Goal: Information Seeking & Learning: Compare options

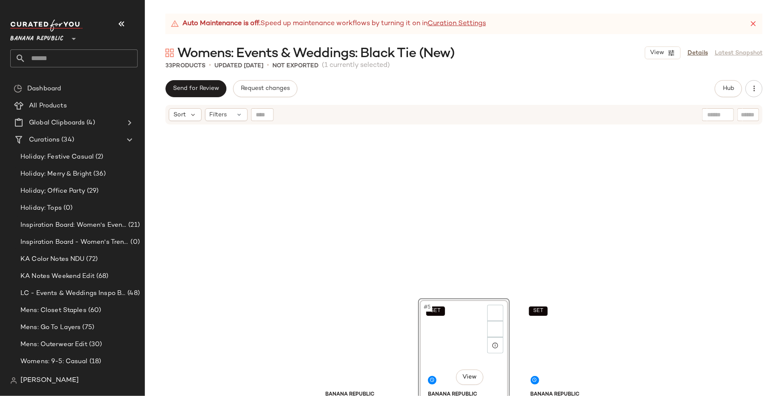
scroll to position [171, 0]
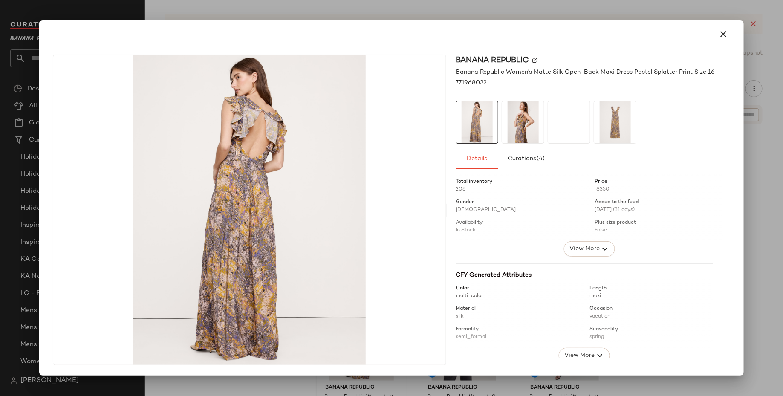
click at [518, 126] on img at bounding box center [523, 122] width 42 height 42
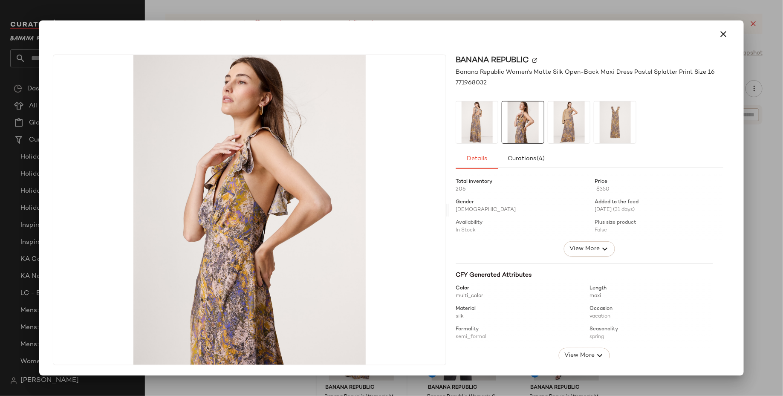
click at [563, 131] on img at bounding box center [569, 122] width 42 height 42
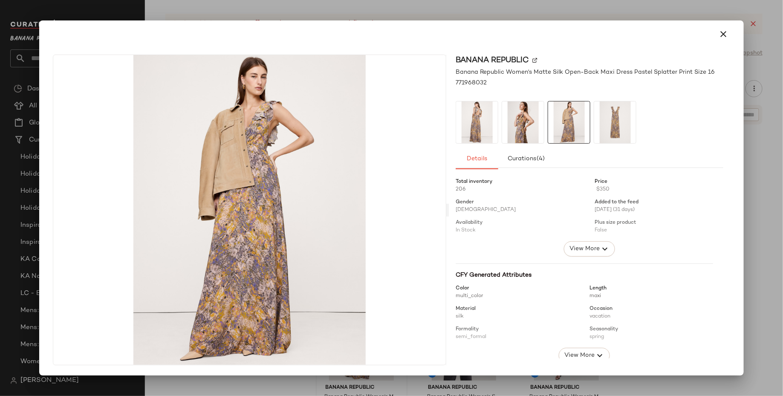
click at [617, 133] on img at bounding box center [615, 122] width 42 height 42
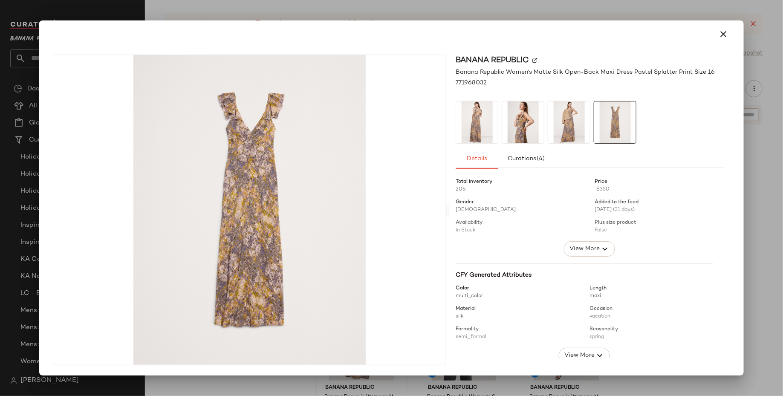
click at [457, 122] on img at bounding box center [477, 122] width 42 height 42
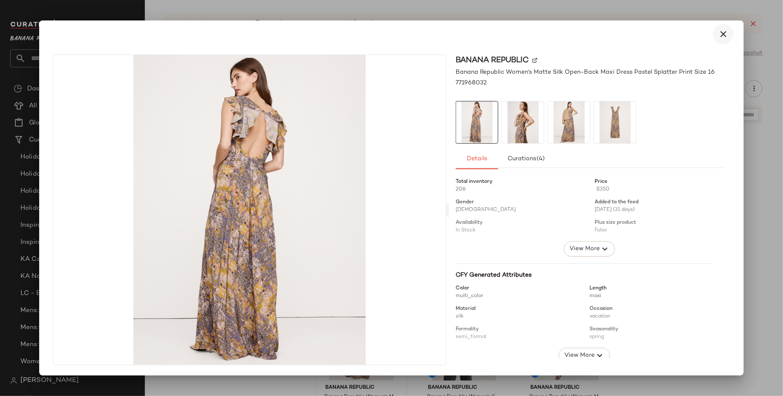
click at [718, 39] on button "button" at bounding box center [723, 34] width 20 height 20
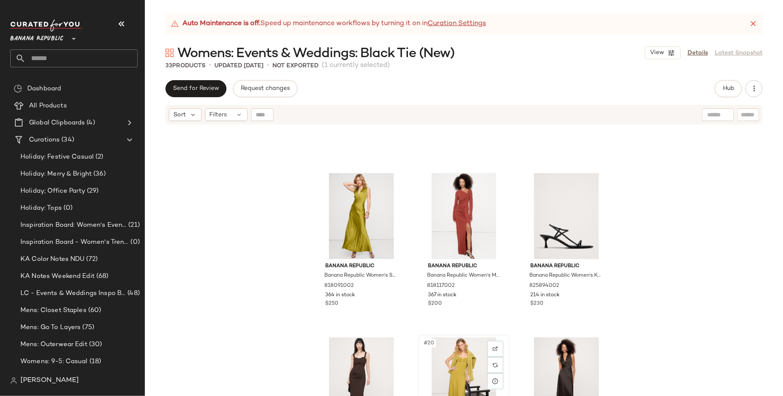
scroll to position [785, 0]
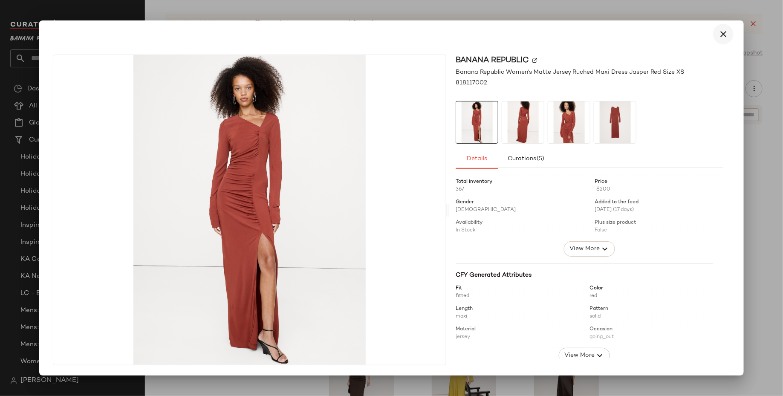
click at [730, 26] on button "button" at bounding box center [723, 34] width 20 height 20
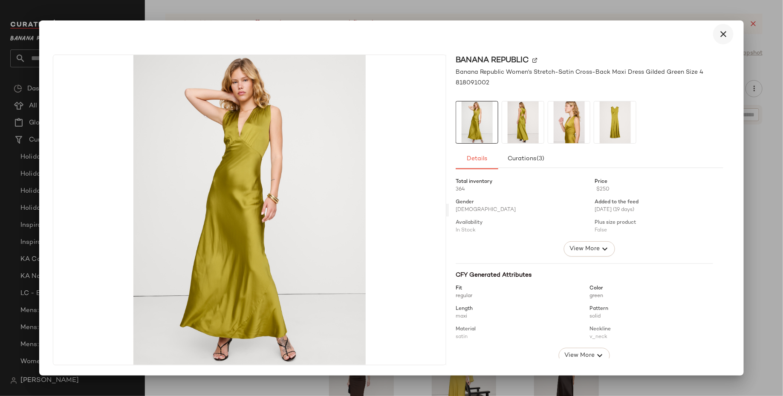
click at [722, 32] on icon "button" at bounding box center [723, 34] width 10 height 10
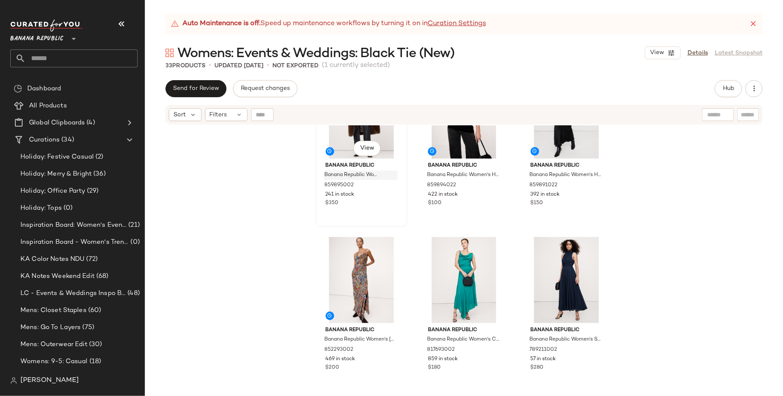
scroll to position [1164, 0]
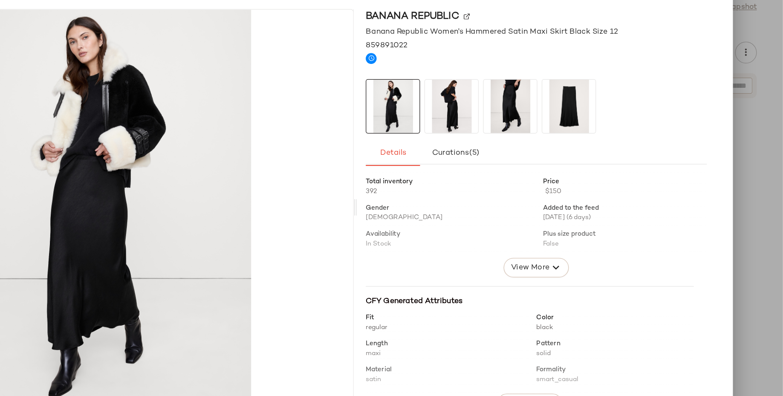
click at [534, 125] on img at bounding box center [523, 131] width 42 height 42
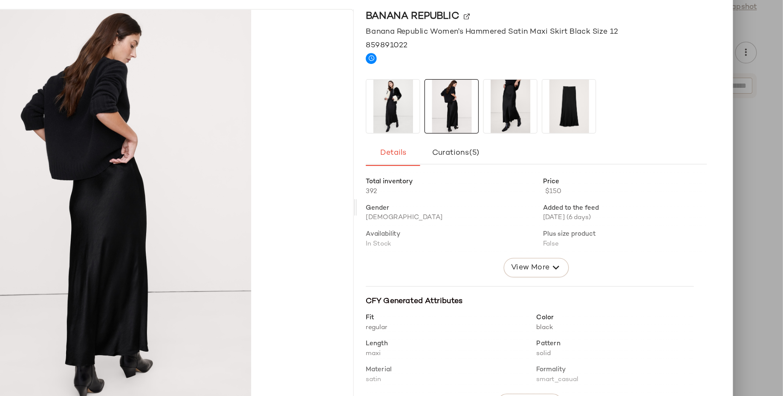
click at [564, 129] on img at bounding box center [569, 131] width 42 height 42
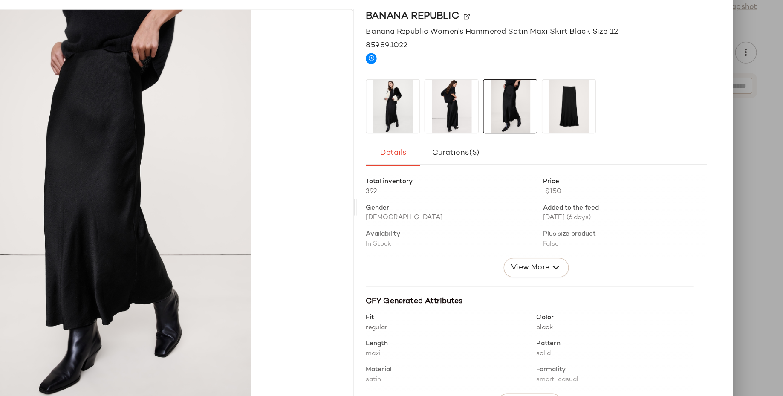
click at [487, 130] on img at bounding box center [477, 131] width 42 height 42
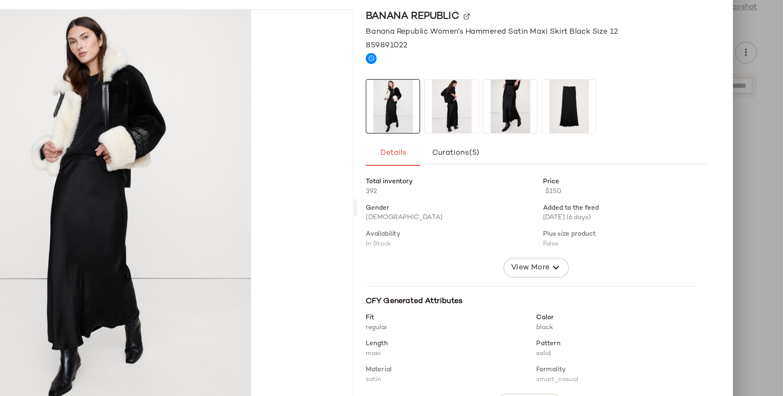
click at [753, 103] on div at bounding box center [391, 198] width 783 height 396
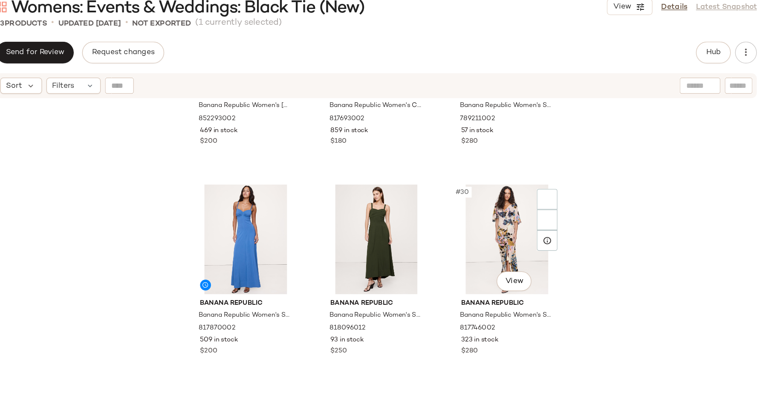
scroll to position [1459, 0]
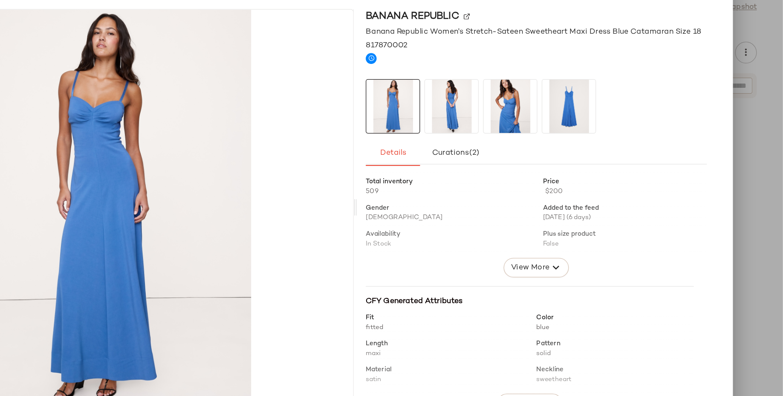
click at [533, 124] on img at bounding box center [523, 131] width 42 height 42
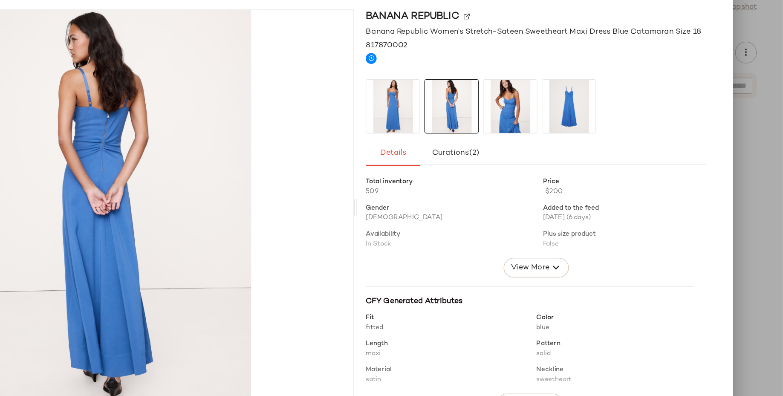
click at [556, 125] on img at bounding box center [569, 131] width 42 height 42
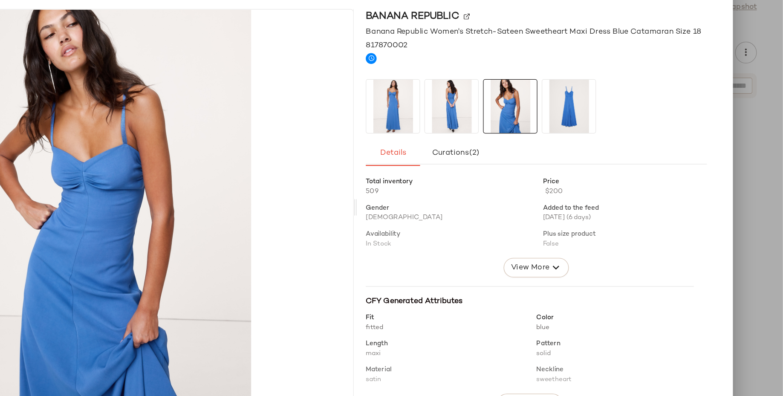
click at [482, 134] on img at bounding box center [477, 131] width 42 height 42
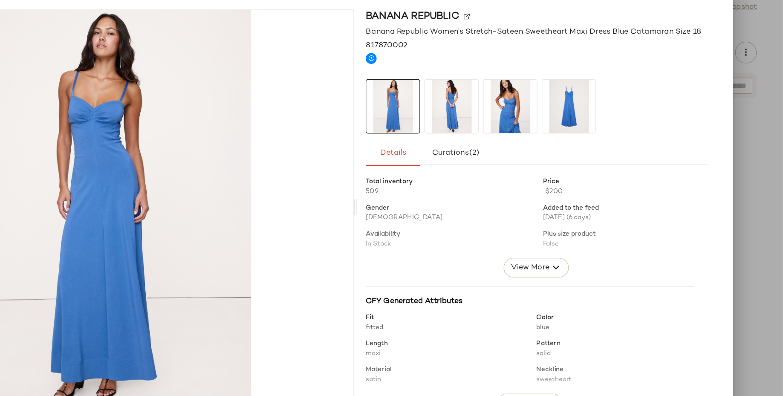
click at [767, 226] on div at bounding box center [391, 198] width 783 height 396
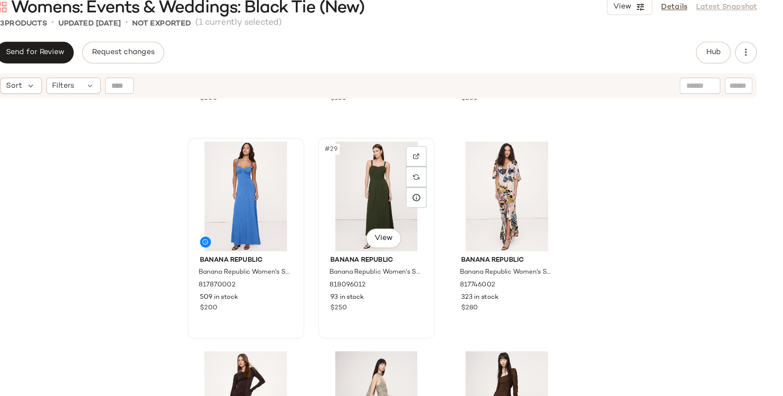
scroll to position [1519, 0]
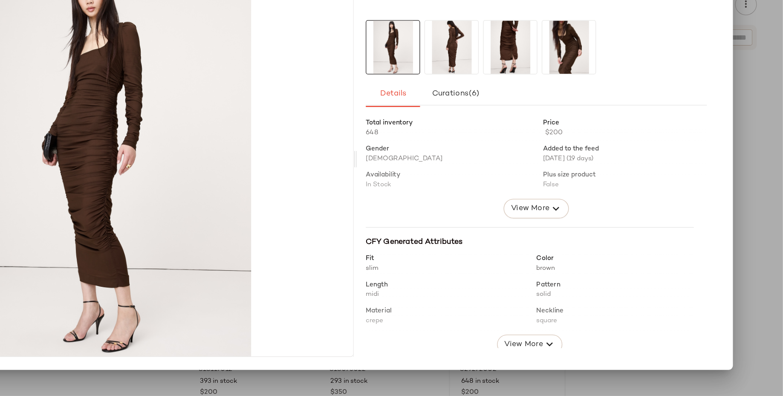
click at [776, 259] on div at bounding box center [391, 198] width 783 height 396
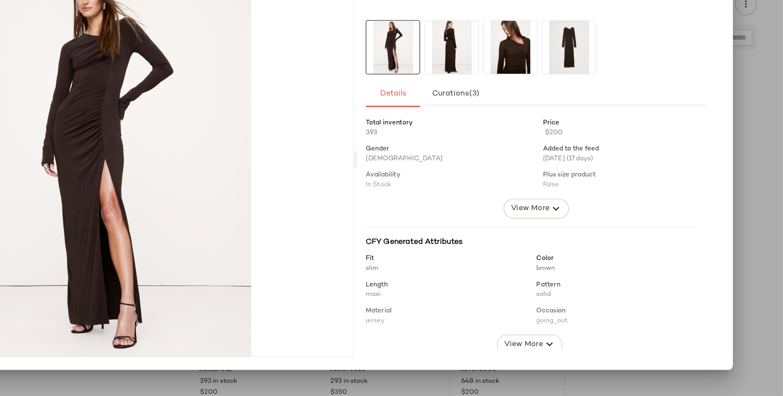
click at [738, 230] on div "Banana Republic Banana Republic Women's Matte Jersey Ruched Maxi Dress Ganache …" at bounding box center [392, 212] width 698 height 328
click at [758, 231] on div at bounding box center [391, 198] width 783 height 396
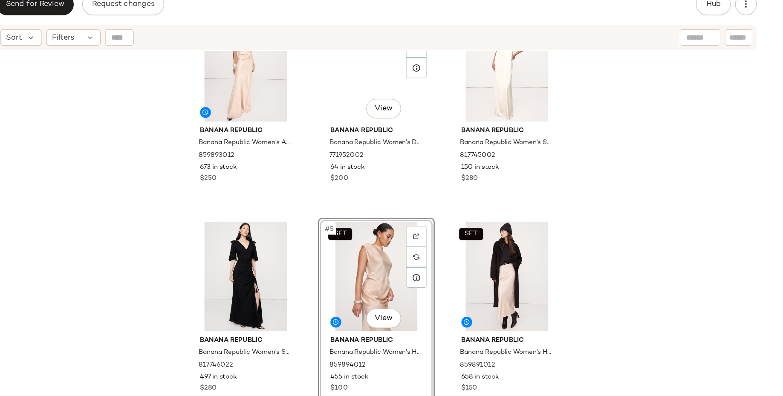
scroll to position [0, 0]
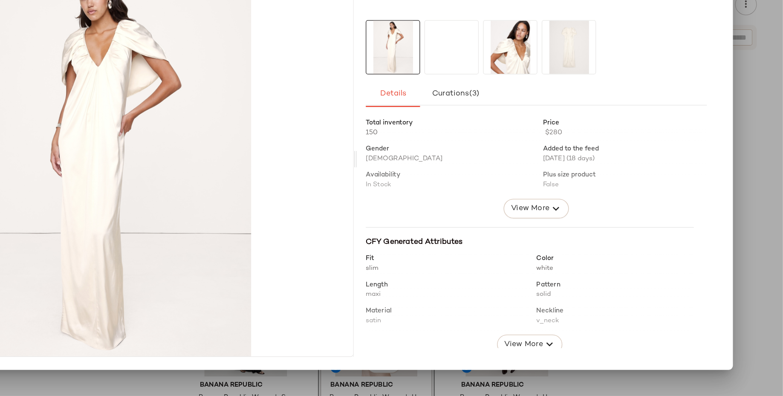
click at [559, 110] on img at bounding box center [569, 122] width 42 height 42
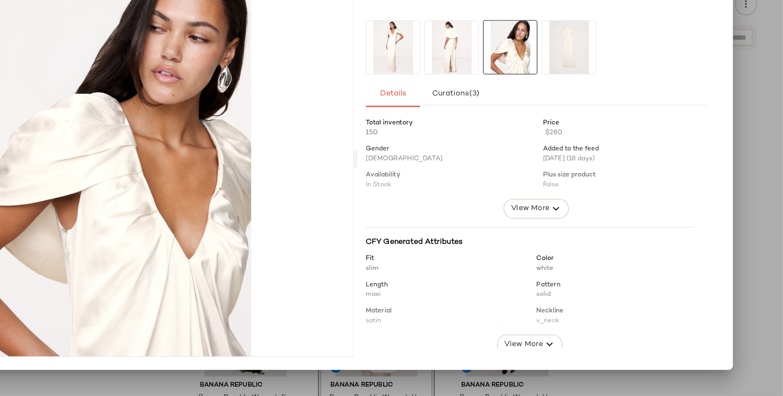
click at [514, 117] on img at bounding box center [523, 122] width 42 height 42
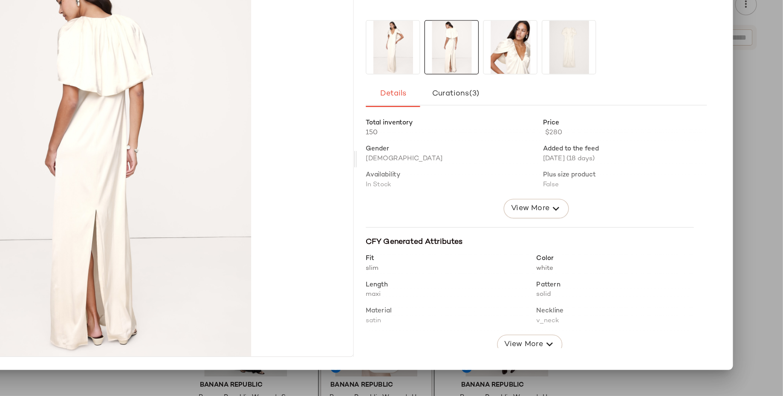
click at [466, 118] on img at bounding box center [477, 122] width 42 height 42
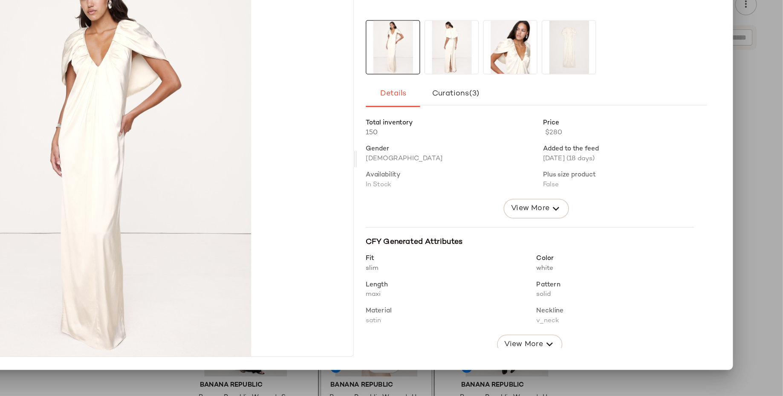
click at [757, 200] on div at bounding box center [391, 198] width 783 height 396
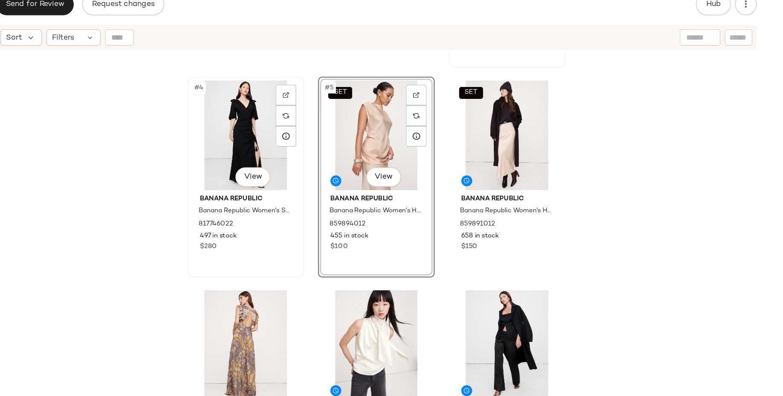
scroll to position [147, 0]
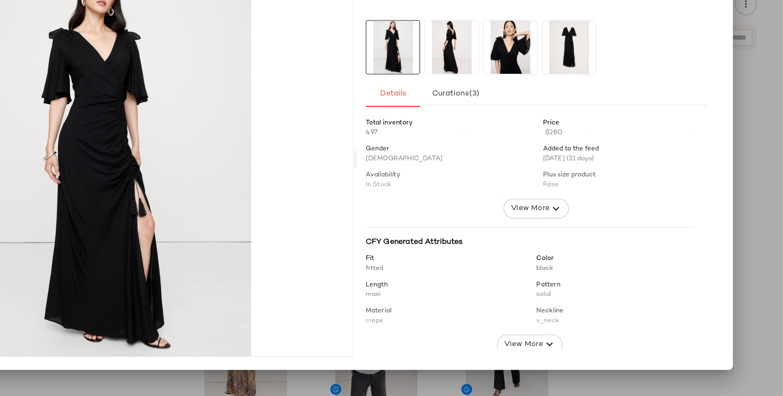
click at [528, 134] on img at bounding box center [523, 122] width 42 height 42
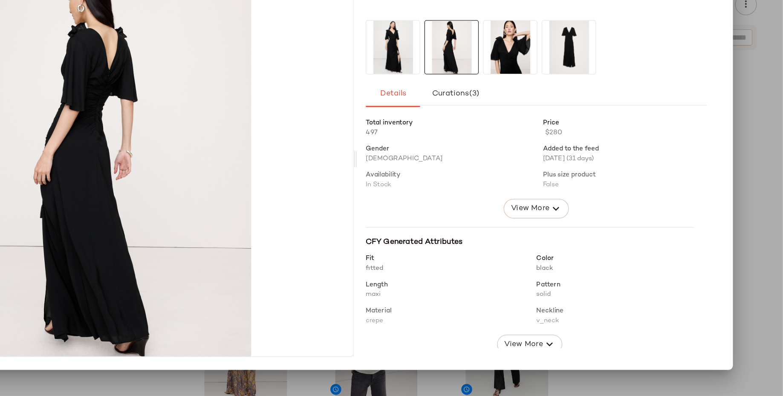
click at [568, 133] on img at bounding box center [569, 122] width 42 height 42
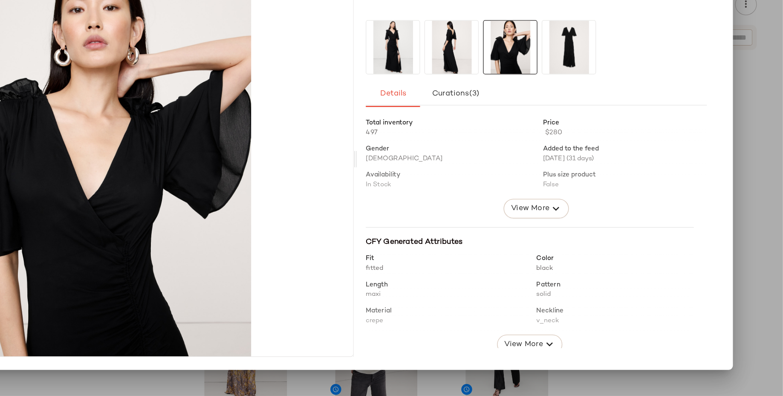
click at [759, 191] on div at bounding box center [391, 198] width 783 height 396
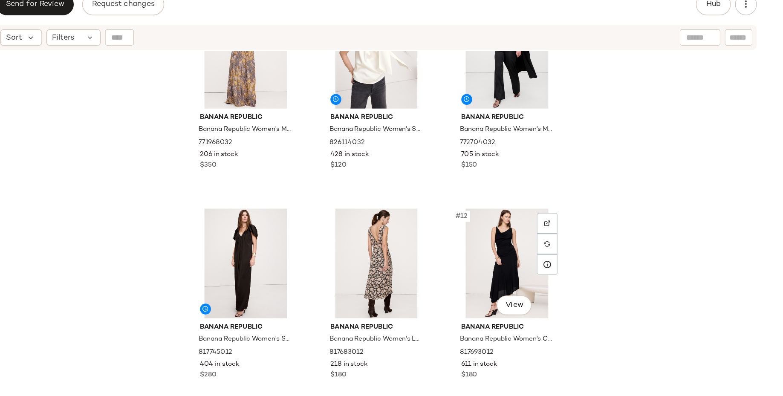
scroll to position [382, 0]
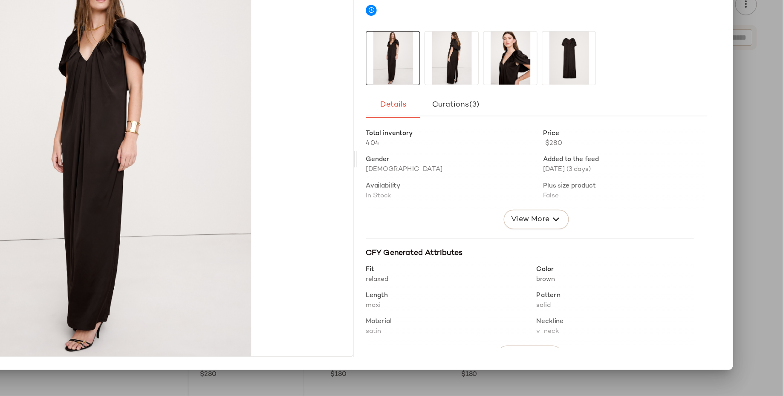
click at [521, 135] on img at bounding box center [523, 131] width 42 height 42
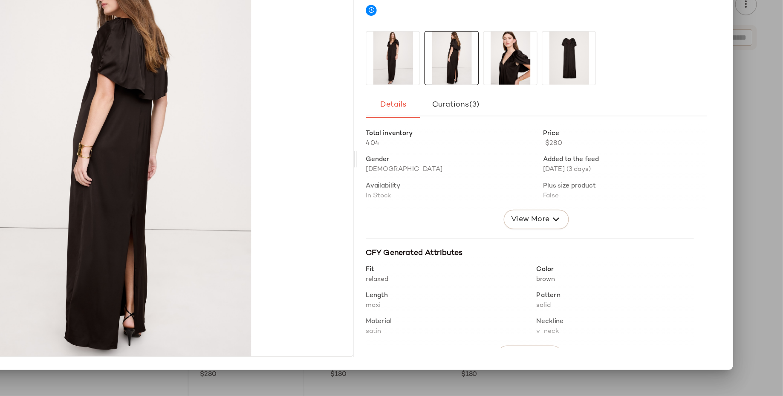
click at [573, 138] on img at bounding box center [569, 131] width 42 height 42
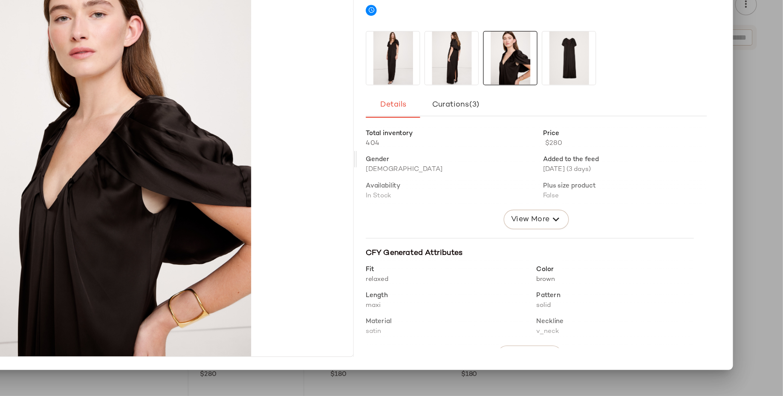
click at [459, 134] on img at bounding box center [477, 131] width 42 height 42
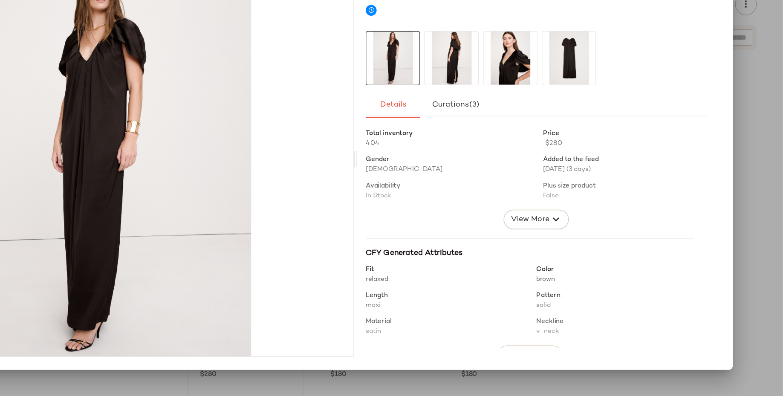
click at [522, 137] on img at bounding box center [523, 131] width 42 height 42
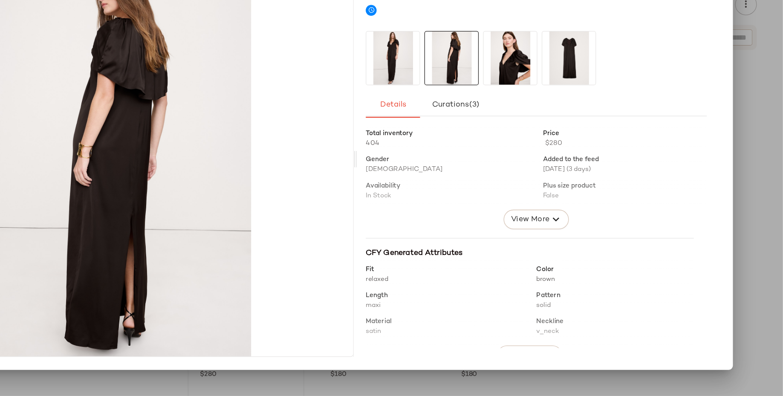
click at [758, 199] on div at bounding box center [391, 198] width 783 height 396
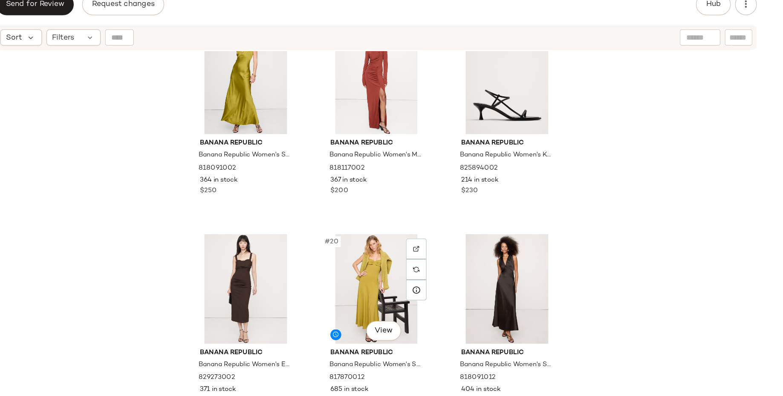
scroll to position [782, 0]
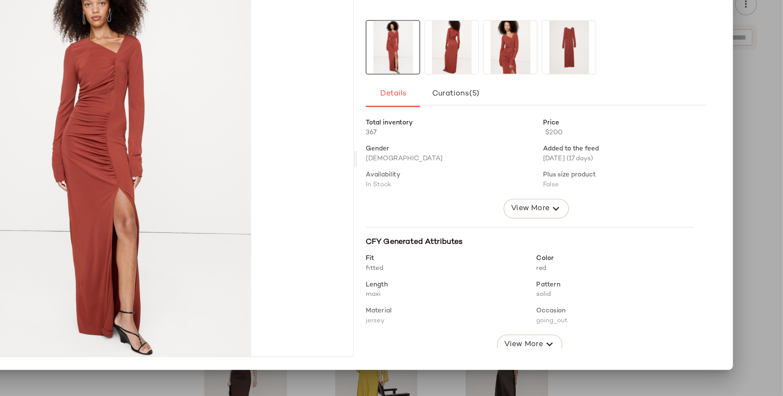
click at [780, 200] on div at bounding box center [391, 198] width 783 height 396
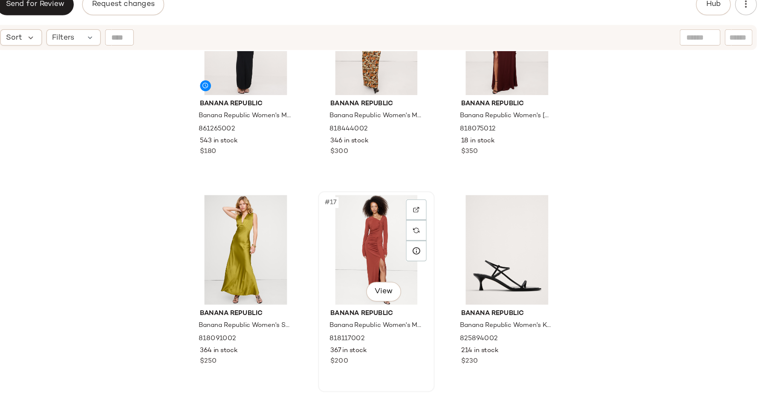
scroll to position [590, 0]
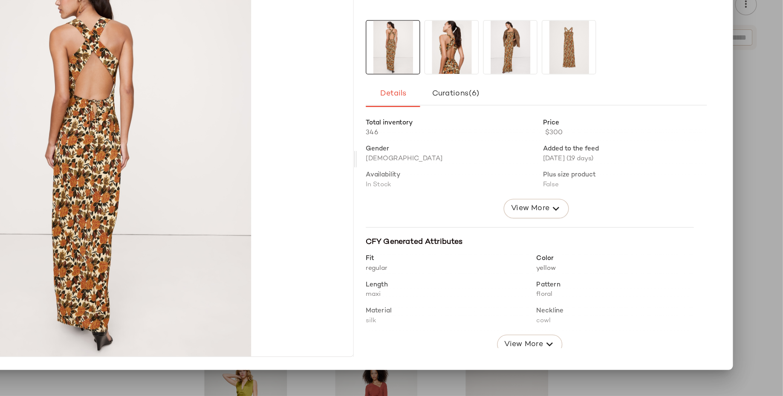
click at [525, 121] on img at bounding box center [523, 122] width 42 height 42
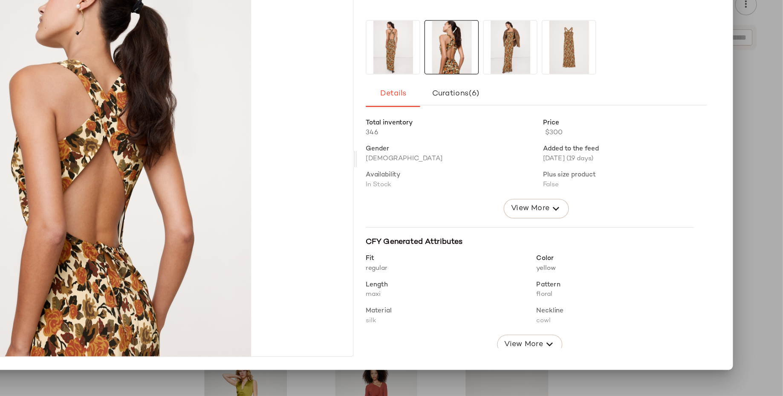
click at [559, 121] on img at bounding box center [569, 122] width 42 height 42
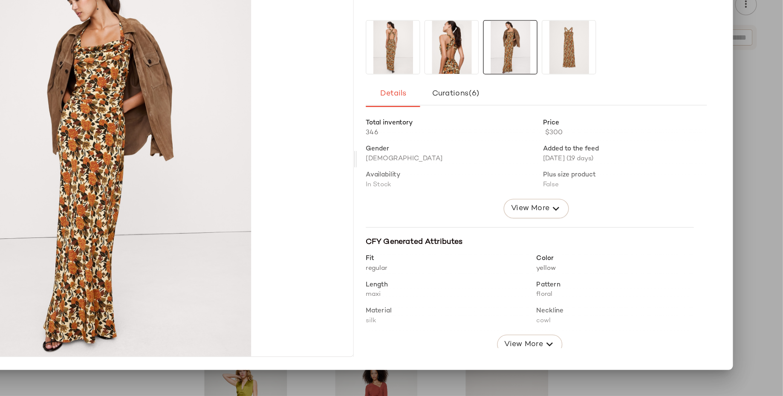
click at [657, 199] on div at bounding box center [589, 206] width 268 height 70
click at [735, 199] on div "Banana Republic Banana Republic Women's Matte Silk Cowl-Neck Backless Maxi Dres…" at bounding box center [392, 212] width 698 height 328
click at [759, 198] on div at bounding box center [391, 198] width 783 height 396
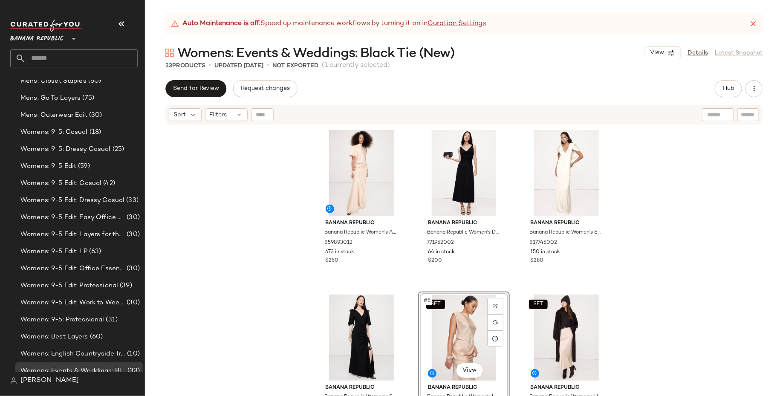
scroll to position [356, 0]
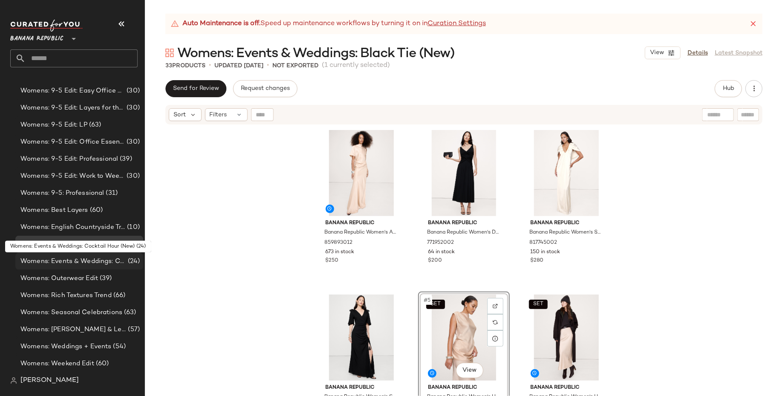
click at [104, 262] on span "Womens: Events & Weddings: Cocktail Hour (New)" at bounding box center [73, 262] width 106 height 10
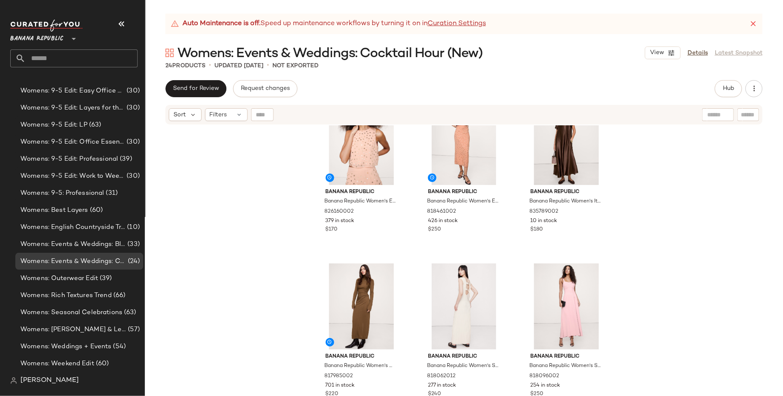
scroll to position [203, 0]
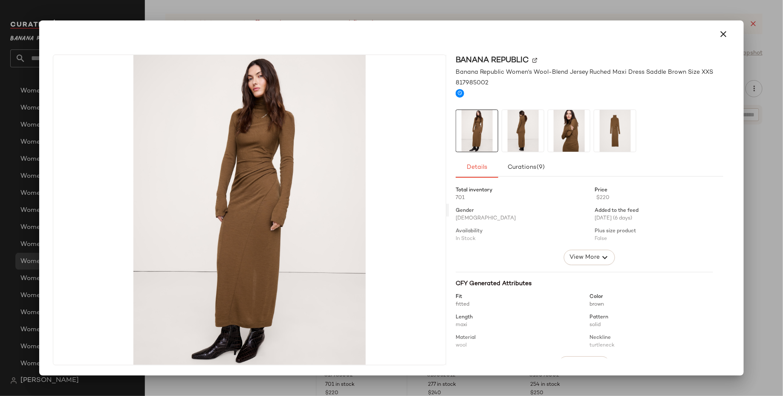
click at [525, 133] on img at bounding box center [523, 131] width 42 height 42
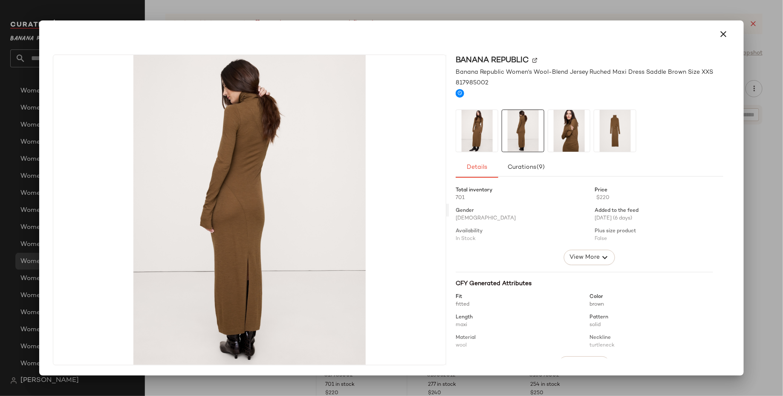
click at [561, 136] on img at bounding box center [569, 131] width 42 height 42
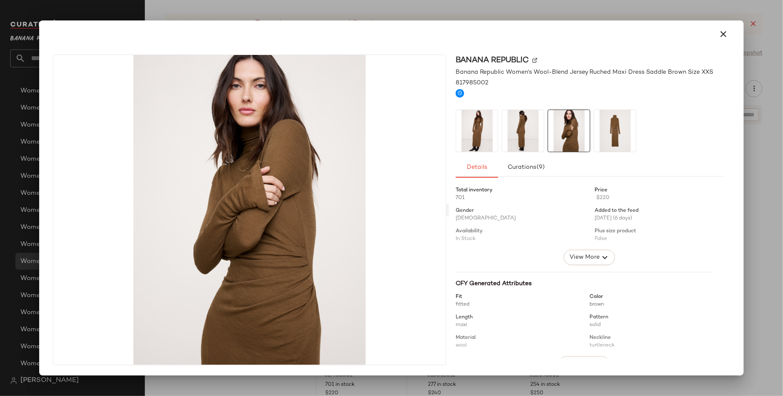
click at [611, 137] on img at bounding box center [615, 131] width 42 height 42
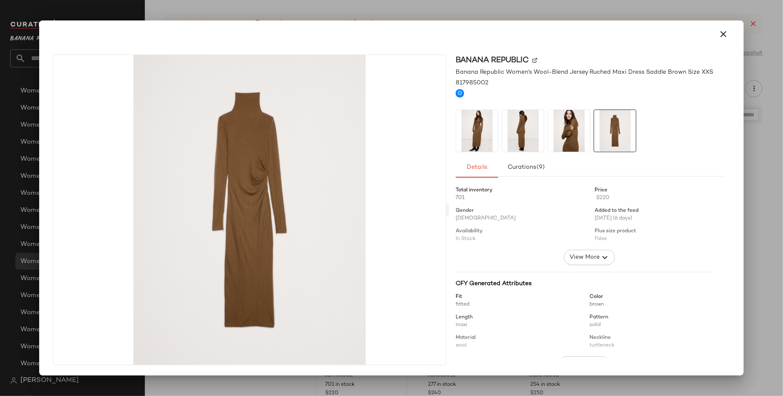
click at [470, 127] on img at bounding box center [477, 131] width 42 height 42
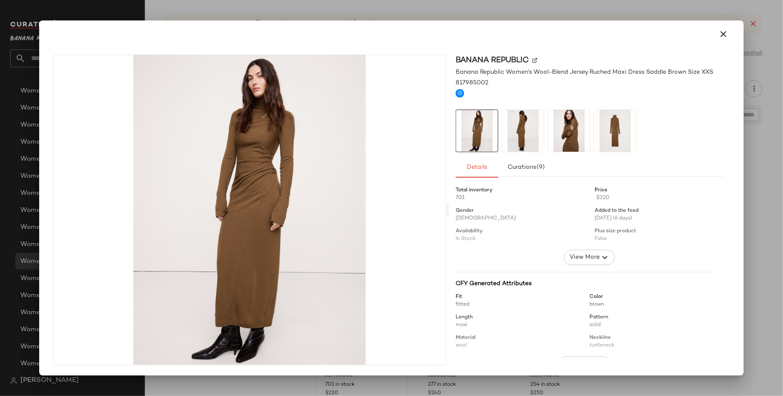
click at [516, 132] on img at bounding box center [523, 131] width 42 height 42
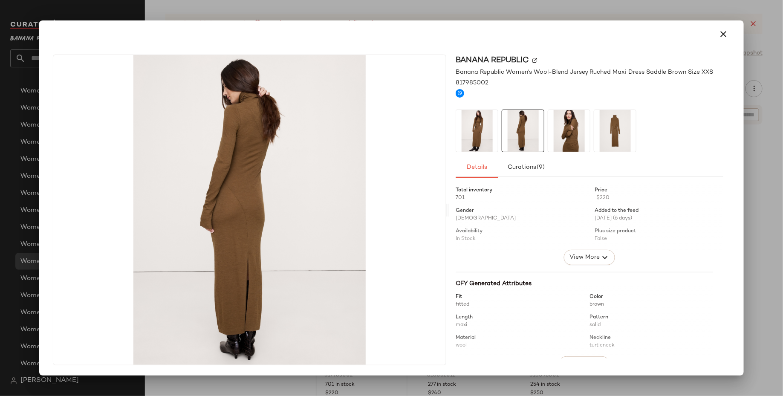
click at [466, 131] on img at bounding box center [477, 131] width 42 height 42
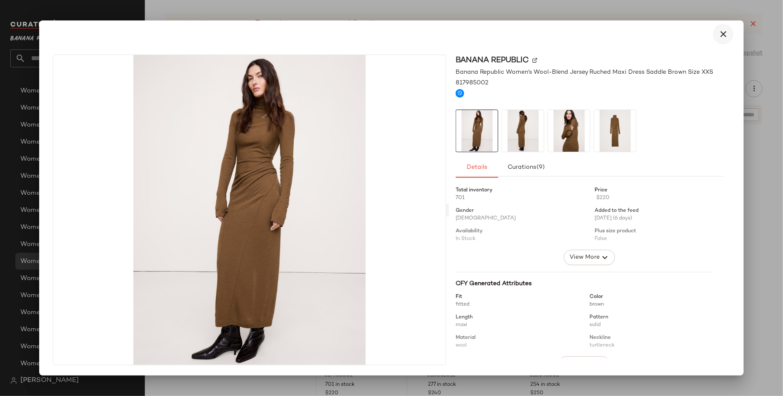
click at [726, 26] on button "button" at bounding box center [723, 34] width 20 height 20
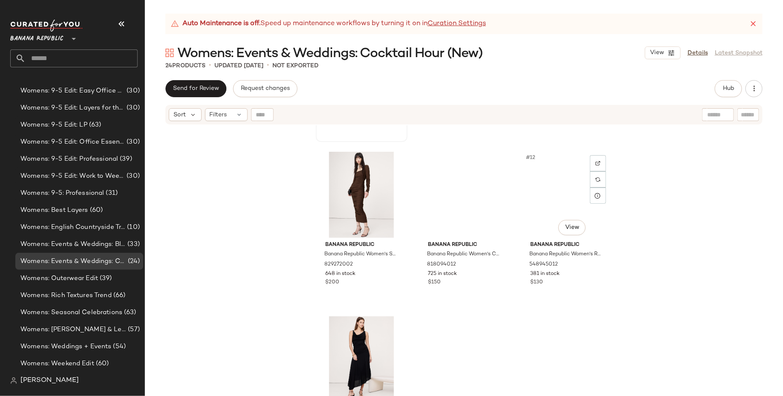
scroll to position [505, 0]
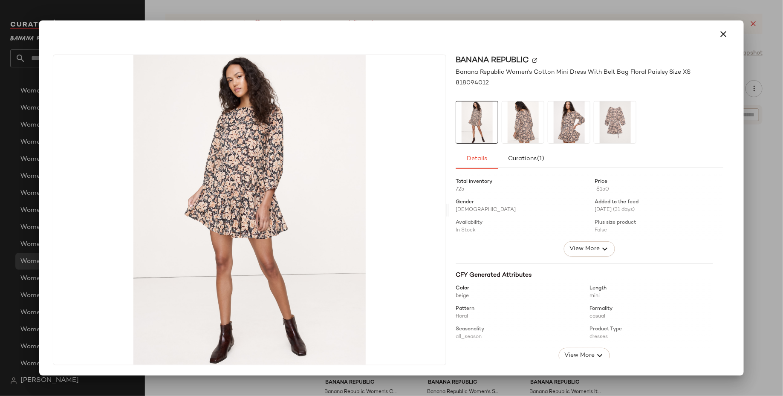
click at [525, 121] on img at bounding box center [523, 122] width 42 height 42
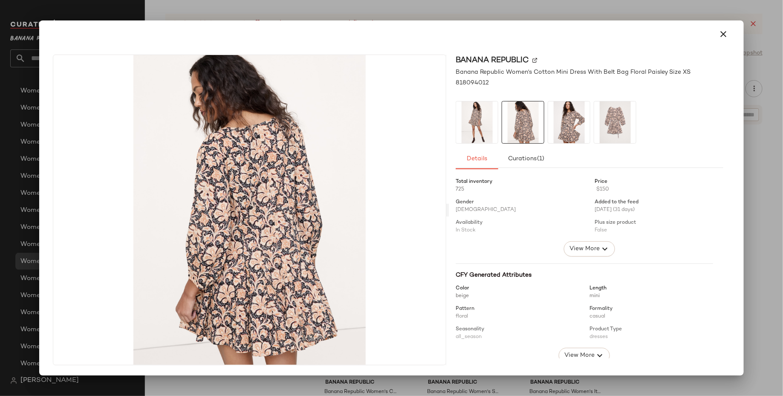
click at [580, 132] on img at bounding box center [569, 122] width 42 height 42
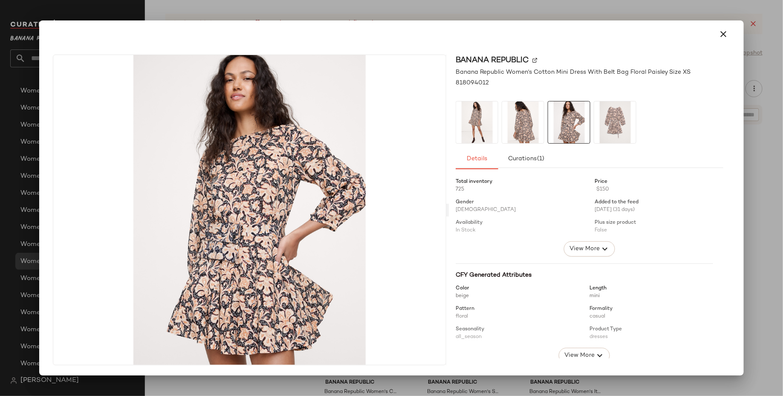
click at [760, 154] on div at bounding box center [391, 198] width 783 height 396
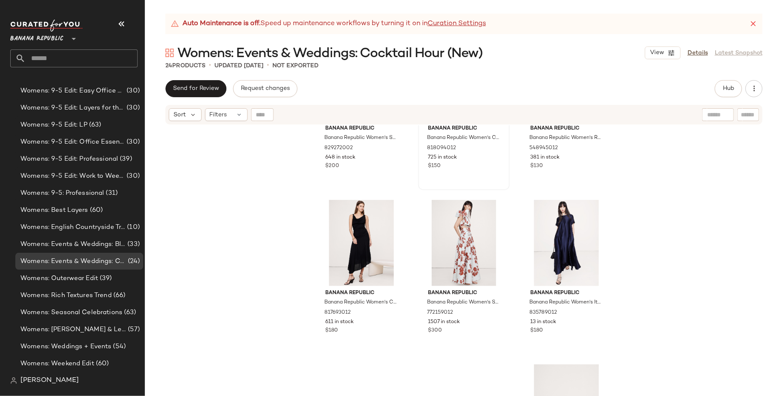
scroll to position [633, 0]
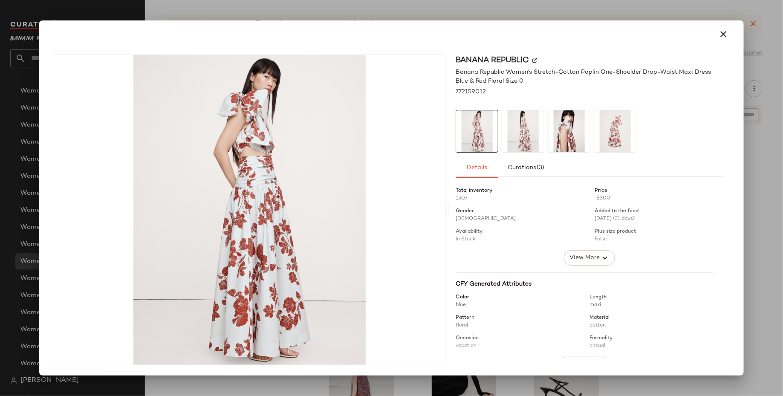
drag, startPoint x: 519, startPoint y: 131, endPoint x: 525, endPoint y: 131, distance: 5.5
click at [519, 131] on img at bounding box center [523, 131] width 42 height 42
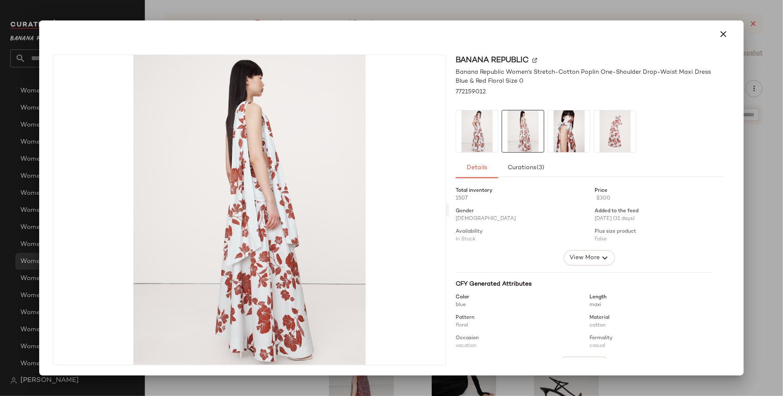
click at [578, 134] on img at bounding box center [569, 131] width 42 height 42
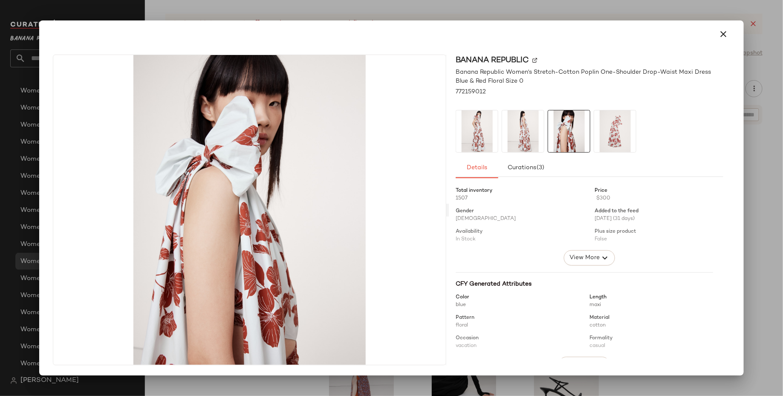
click at [610, 137] on img at bounding box center [615, 131] width 42 height 42
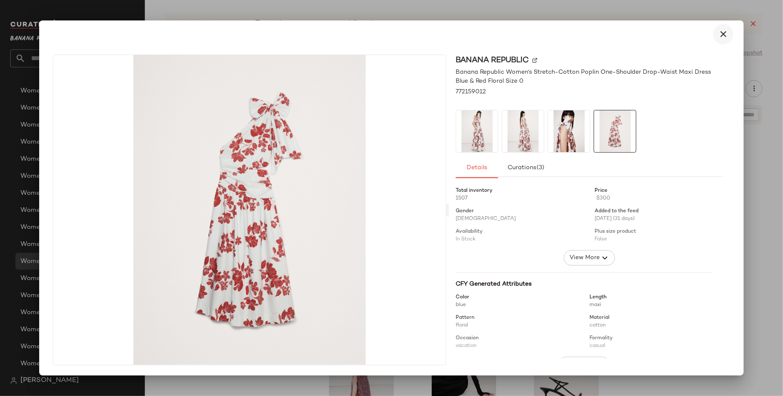
click at [727, 39] on icon "button" at bounding box center [723, 34] width 10 height 10
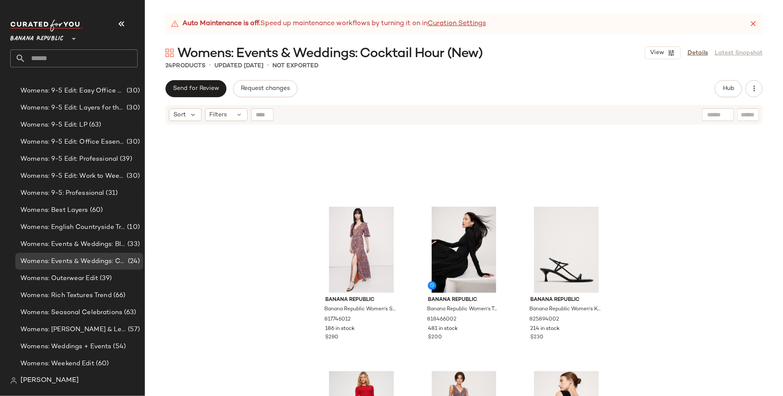
scroll to position [750, 0]
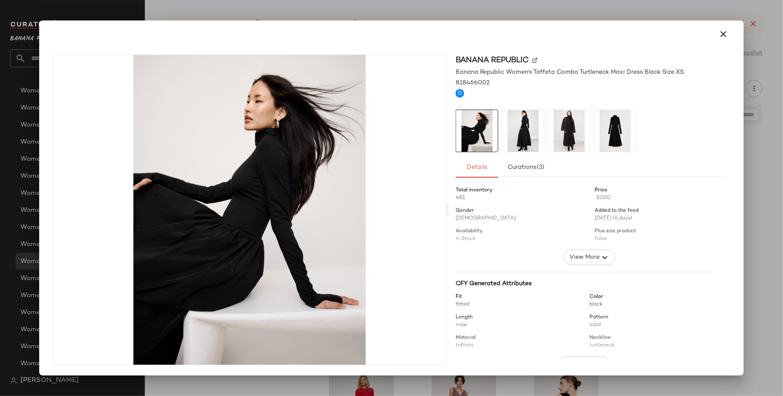
click at [565, 132] on img at bounding box center [569, 131] width 42 height 42
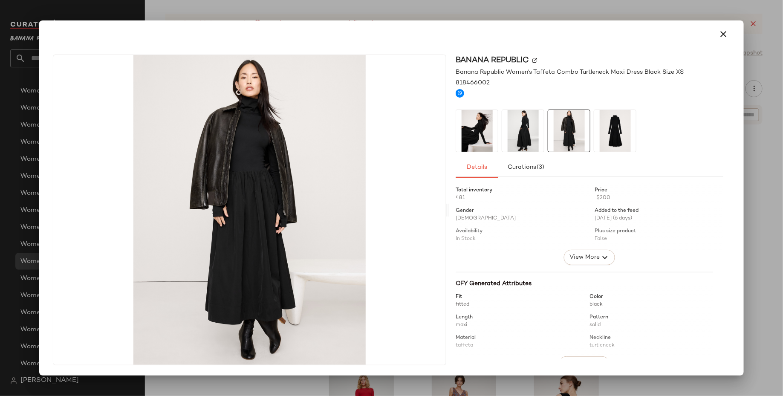
click at [520, 133] on img at bounding box center [523, 131] width 42 height 42
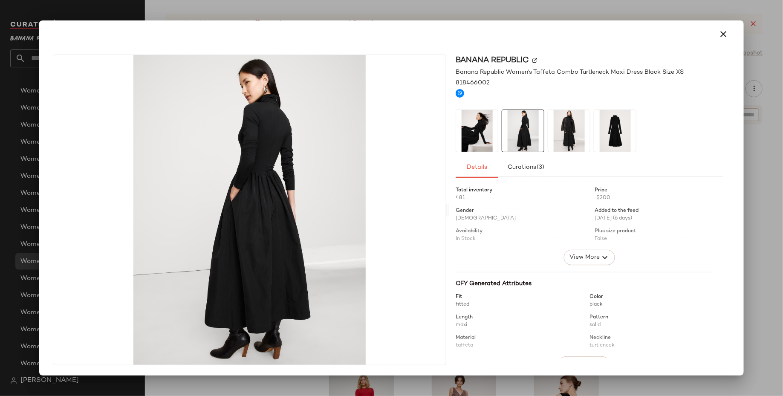
click at [571, 140] on img at bounding box center [569, 131] width 42 height 42
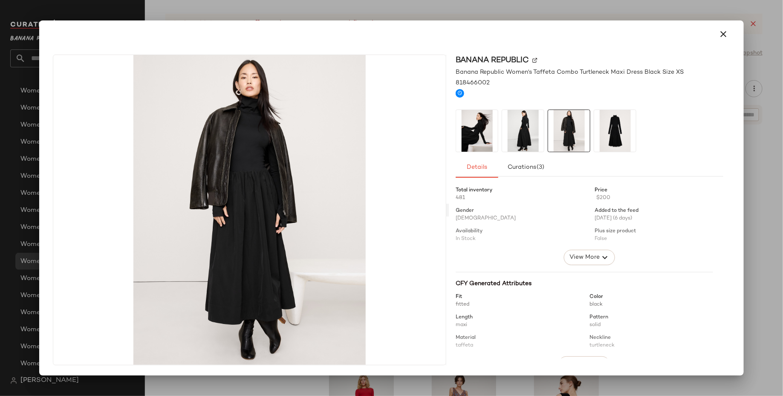
click at [608, 142] on img at bounding box center [615, 131] width 42 height 42
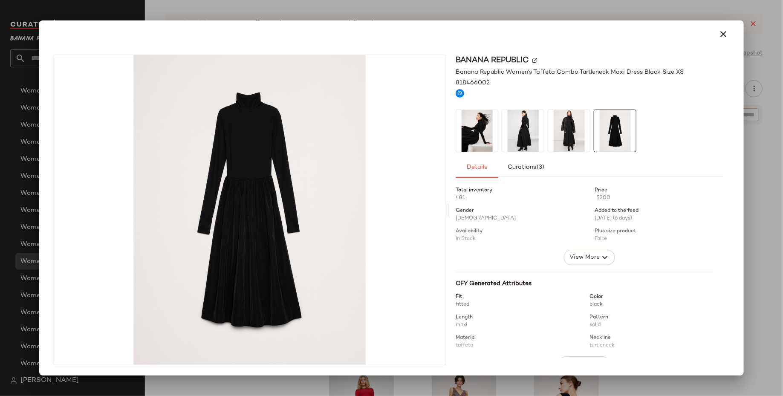
click at [468, 128] on img at bounding box center [477, 131] width 42 height 42
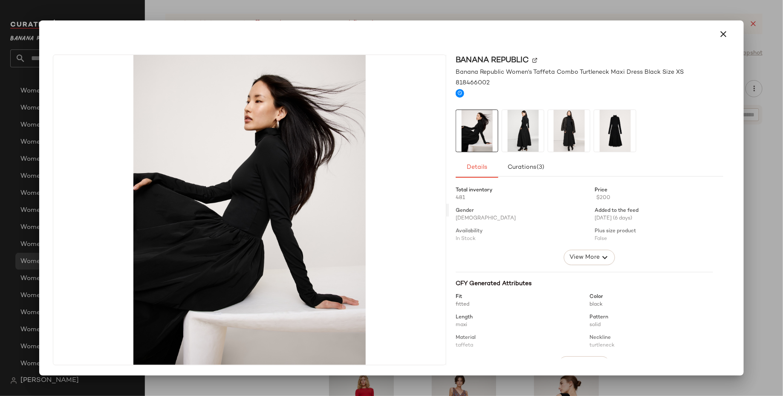
click at [768, 188] on div at bounding box center [391, 198] width 783 height 396
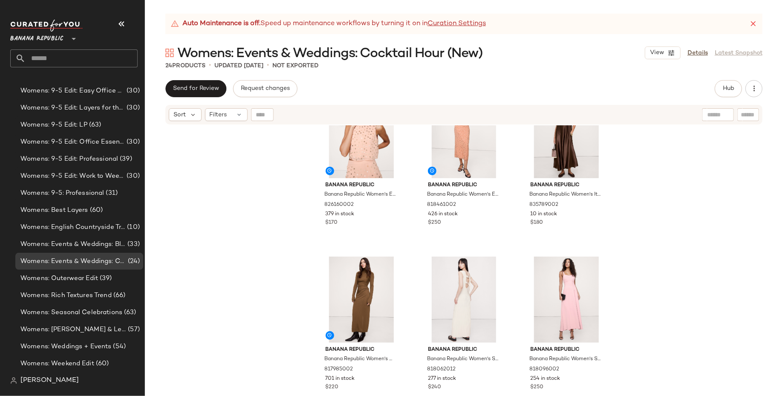
scroll to position [0, 0]
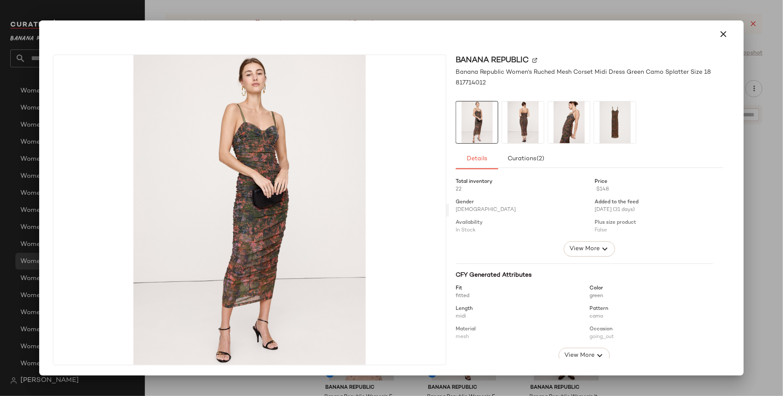
click at [522, 131] on img at bounding box center [523, 122] width 42 height 42
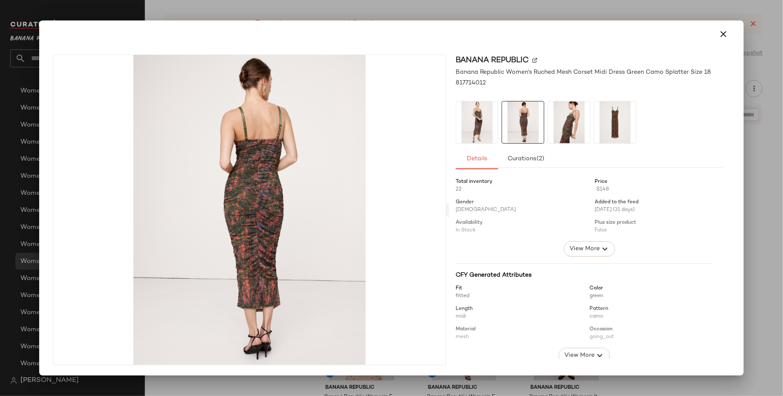
click at [756, 178] on div at bounding box center [391, 198] width 783 height 396
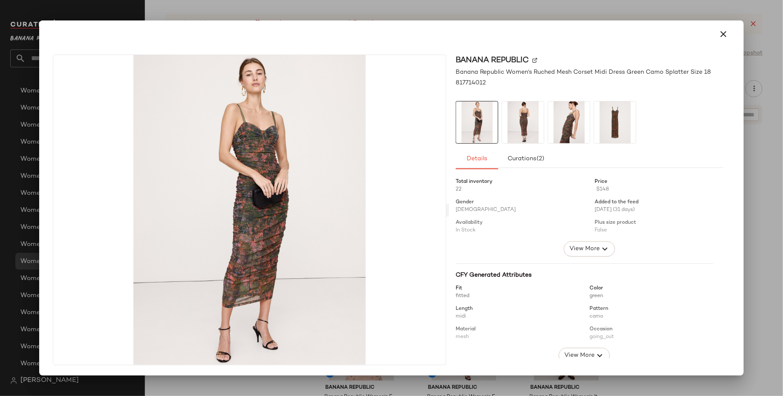
scroll to position [166, 0]
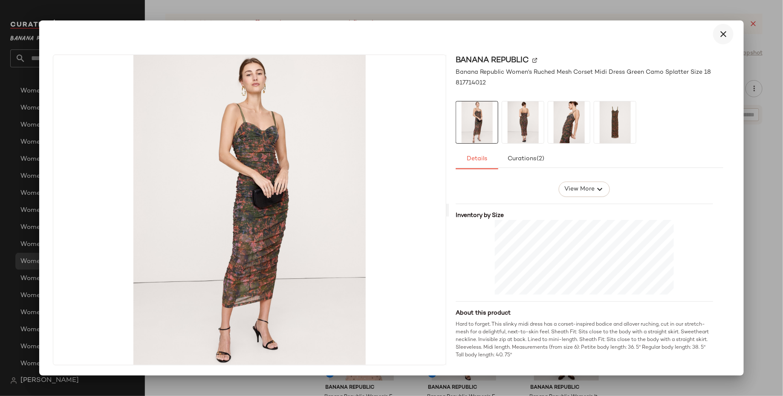
click at [720, 36] on icon "button" at bounding box center [723, 34] width 10 height 10
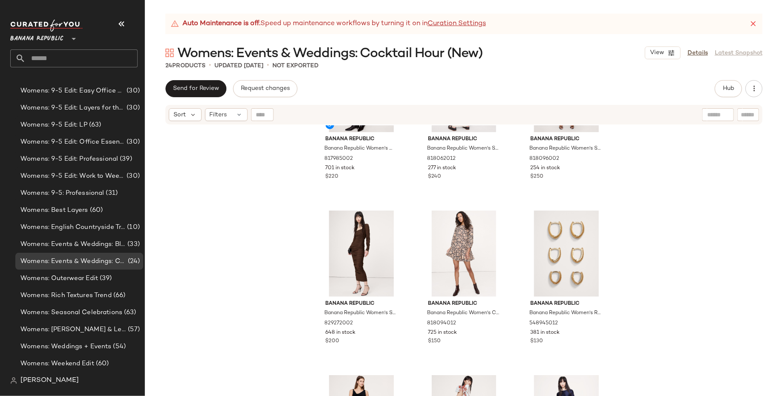
scroll to position [308, 0]
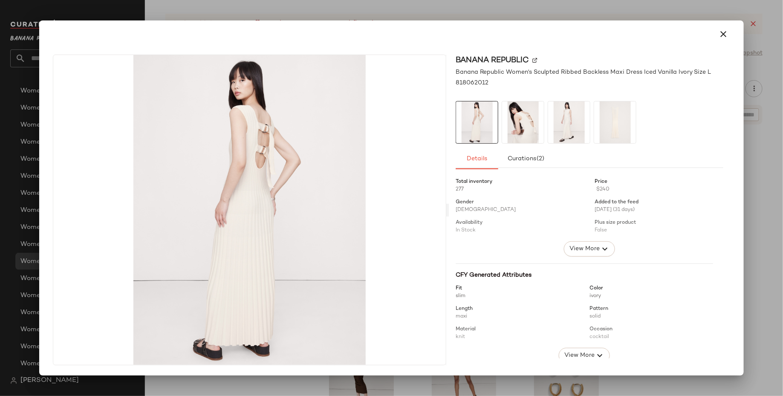
click at [571, 110] on img at bounding box center [569, 122] width 42 height 42
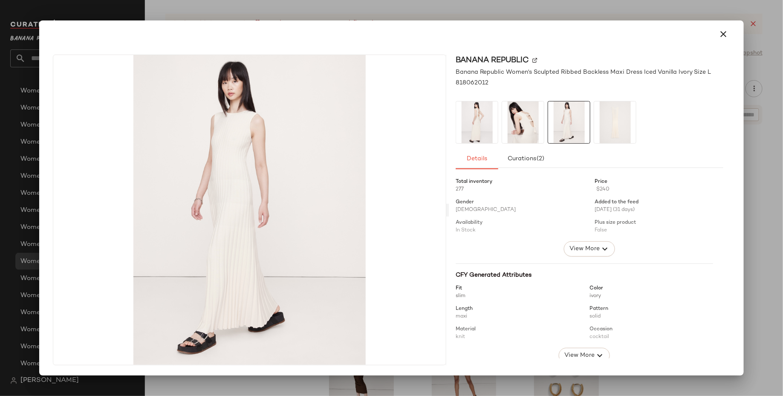
click at [479, 120] on img at bounding box center [477, 122] width 42 height 42
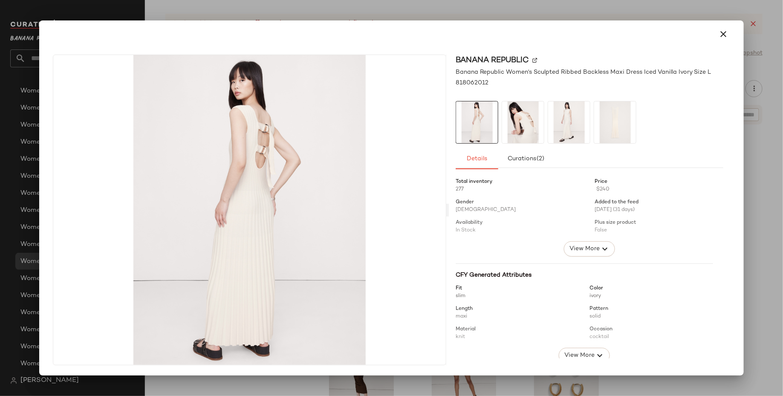
click at [518, 128] on img at bounding box center [523, 122] width 42 height 42
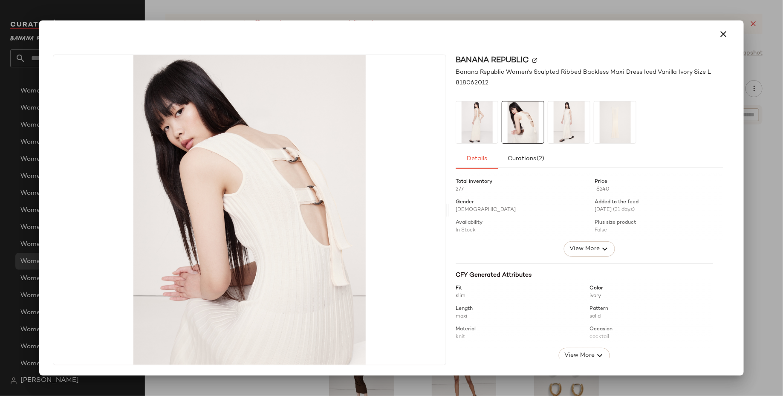
click at [584, 130] on img at bounding box center [569, 122] width 42 height 42
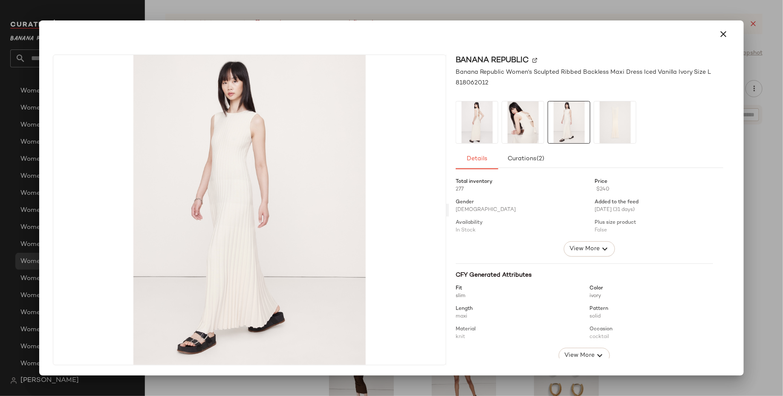
click at [766, 201] on div at bounding box center [391, 198] width 783 height 396
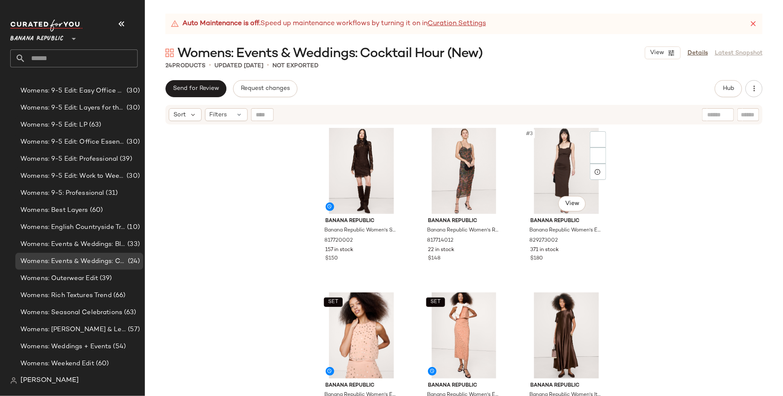
scroll to position [0, 0]
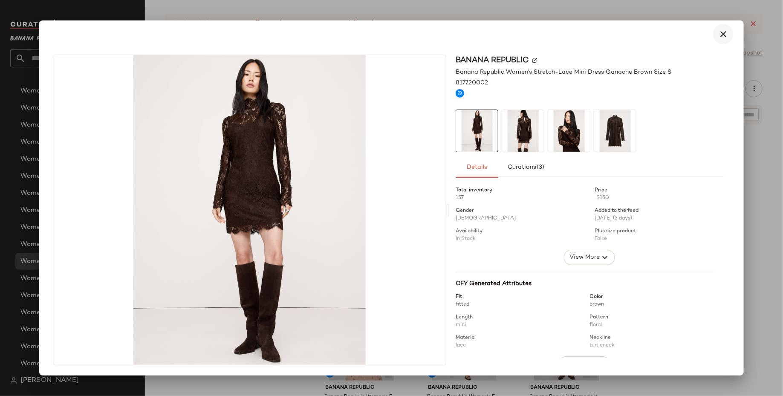
click at [724, 33] on icon "button" at bounding box center [723, 34] width 10 height 10
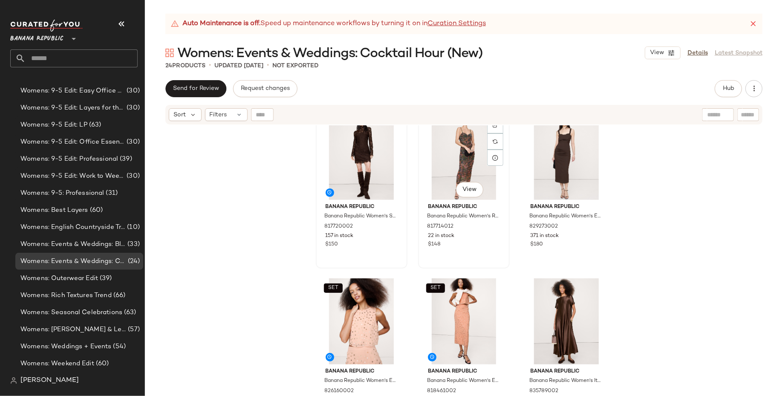
scroll to position [12, 0]
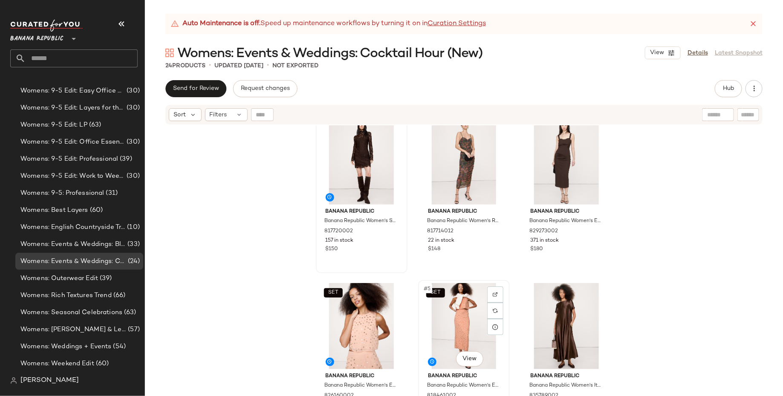
click at [423, 337] on div "SET #5 View" at bounding box center [464, 326] width 86 height 86
click at [346, 331] on div "SET #4 View" at bounding box center [362, 326] width 86 height 86
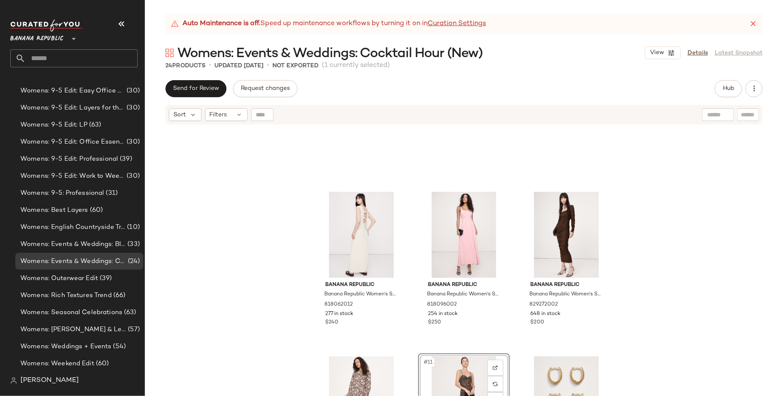
scroll to position [274, 0]
click at [558, 239] on div "#9 View" at bounding box center [567, 235] width 86 height 86
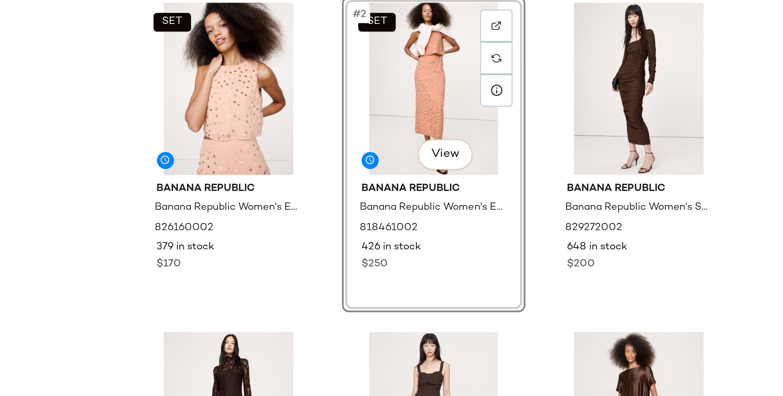
click at [626, 266] on div "SET Banana Republic Banana Republic Women's Embellished Chiffon Open-Back Tank …" at bounding box center [464, 271] width 638 height 292
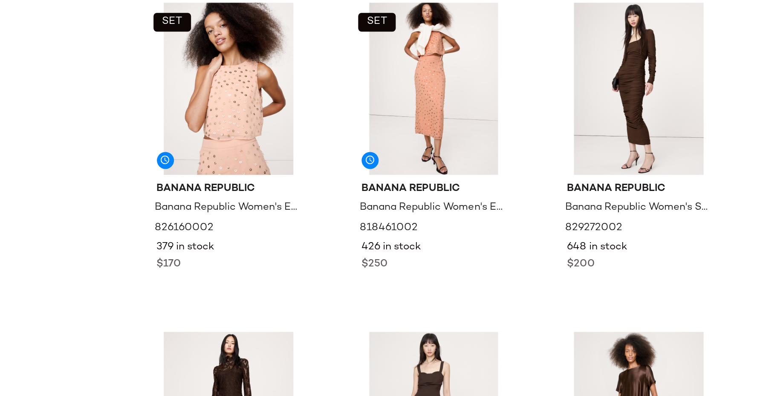
click at [613, 265] on div "SET Banana Republic Banana Republic Women's Embellished Chiffon Open-Back Tank …" at bounding box center [464, 271] width 638 height 292
click at [602, 265] on div "Banana Republic Banana Republic Women's Stretch-Crepe Ruched Midi Dress Espress…" at bounding box center [567, 240] width 86 height 49
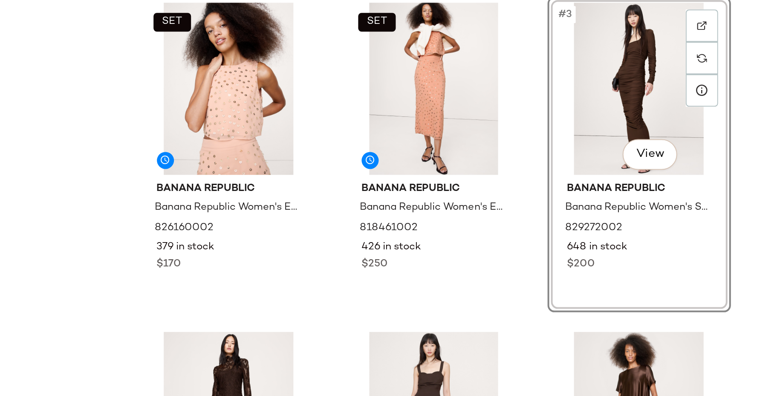
click at [602, 265] on div "#3 View Banana Republic Banana Republic Women's Stretch-Crepe Ruched Midi Dress…" at bounding box center [567, 206] width 92 height 158
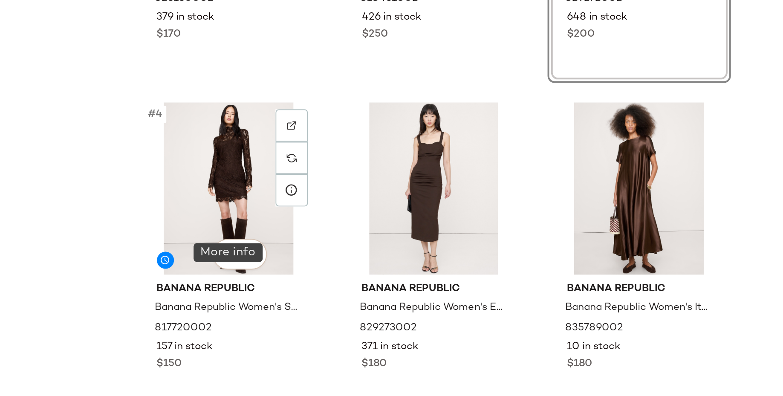
scroll to position [82, 0]
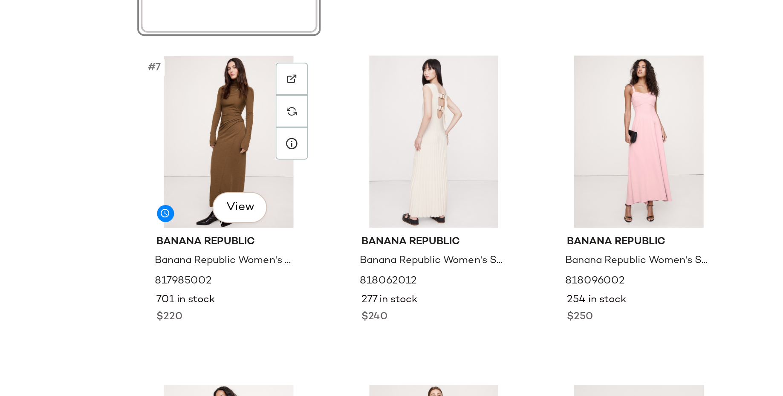
scroll to position [309, 0]
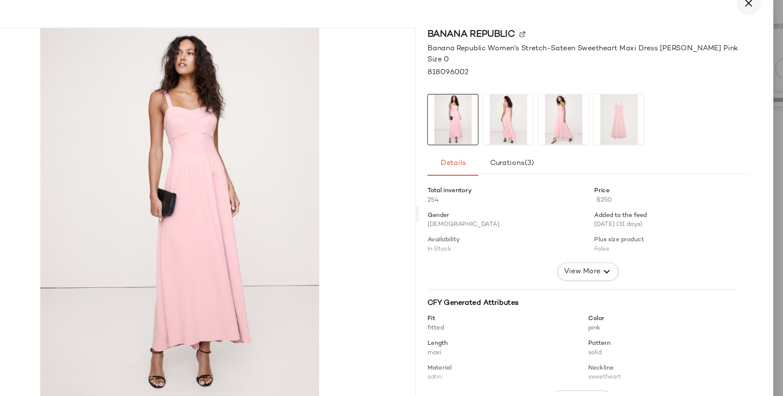
click at [722, 39] on button "button" at bounding box center [723, 34] width 20 height 20
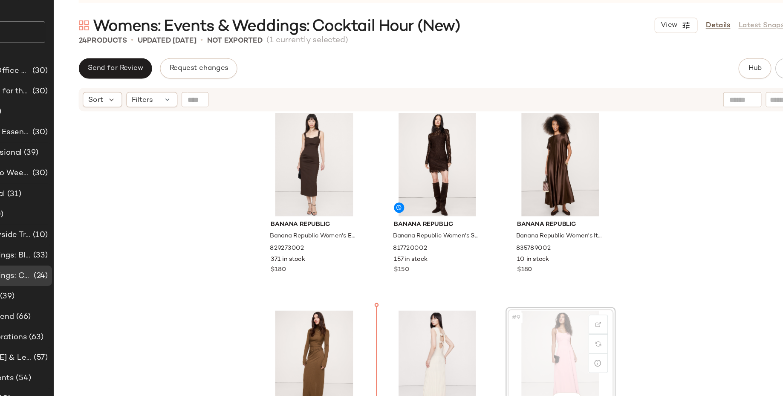
scroll to position [164, 0]
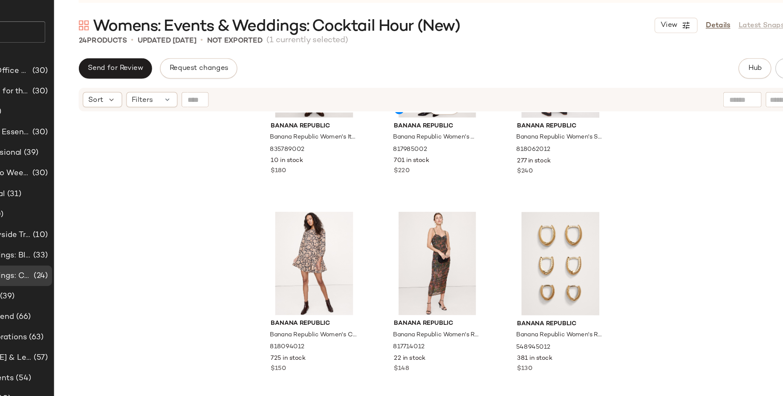
scroll to position [429, 0]
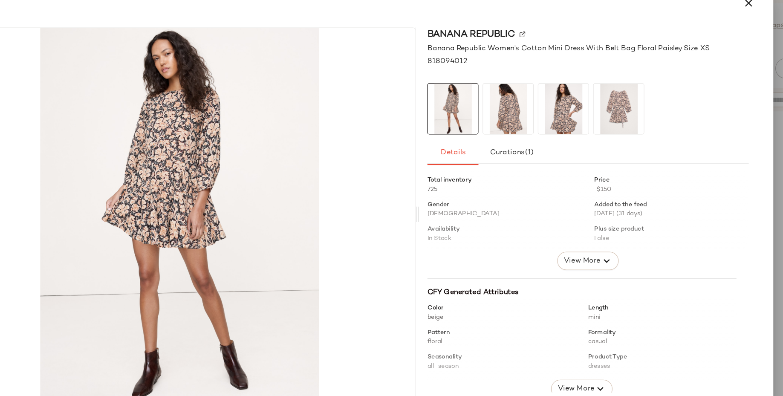
click at [573, 127] on img at bounding box center [569, 122] width 42 height 42
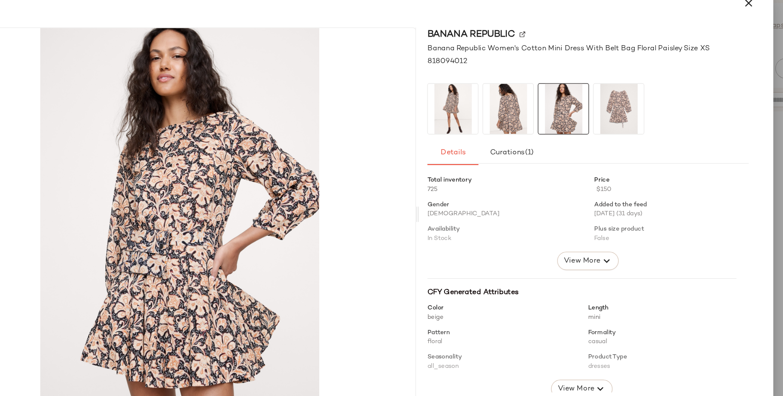
click at [519, 121] on img at bounding box center [523, 122] width 42 height 42
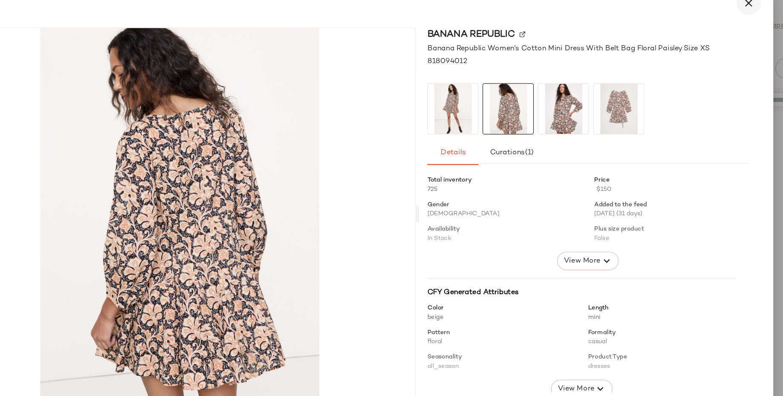
click at [720, 35] on icon "button" at bounding box center [723, 34] width 10 height 10
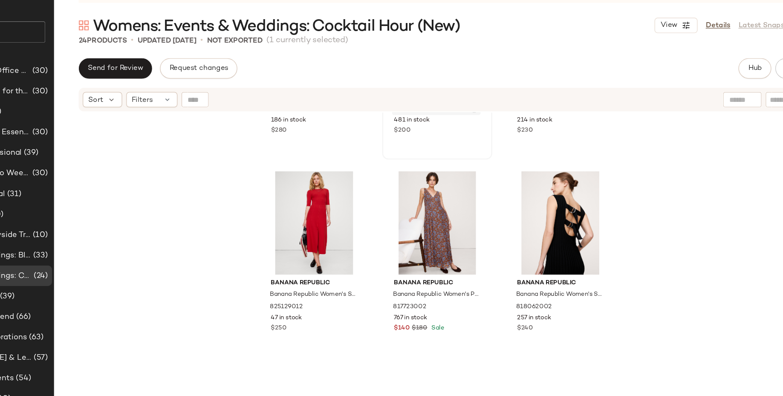
scroll to position [950, 0]
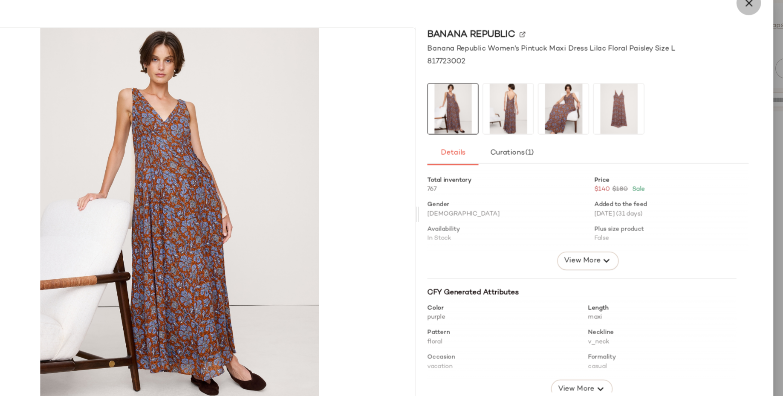
click at [725, 37] on icon "button" at bounding box center [723, 34] width 10 height 10
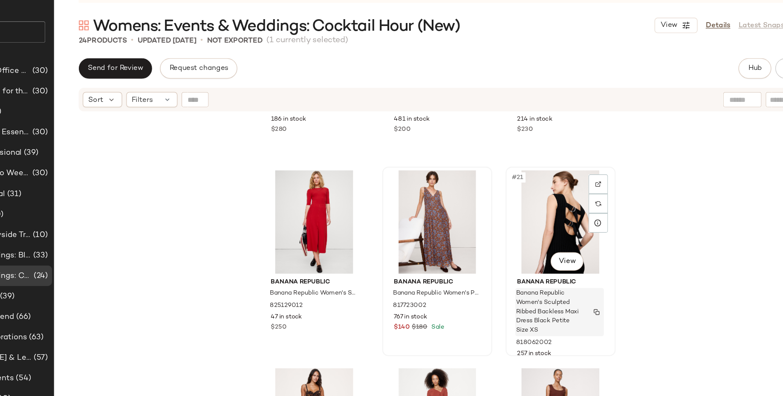
scroll to position [1025, 0]
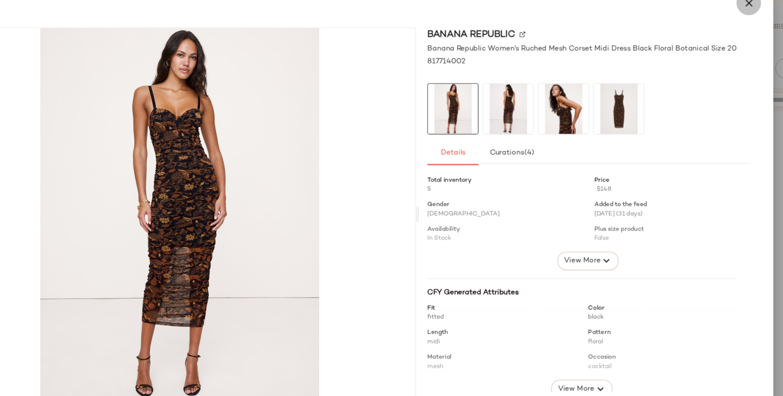
click at [725, 39] on icon "button" at bounding box center [723, 34] width 10 height 10
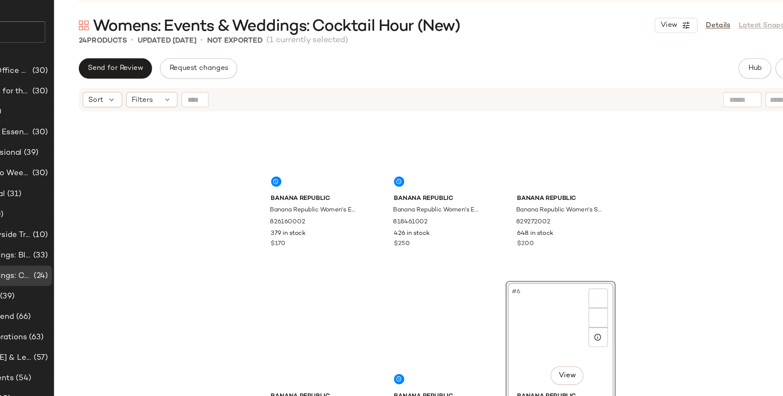
scroll to position [0, 0]
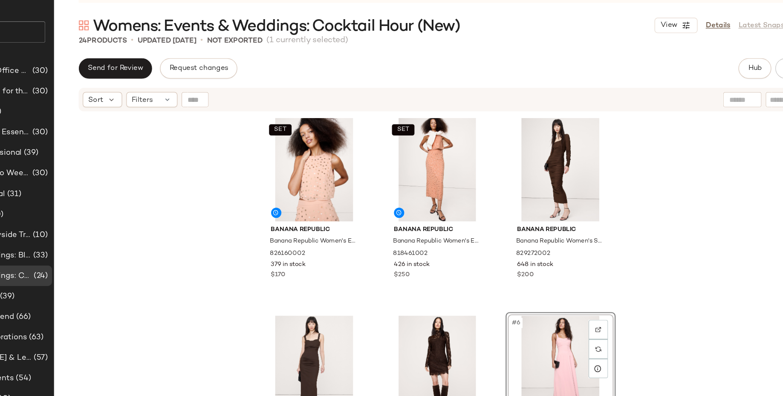
click at [660, 246] on div "SET Banana Republic Banana Republic Women's Embellished Chiffon Open-Back Tank …" at bounding box center [464, 271] width 638 height 292
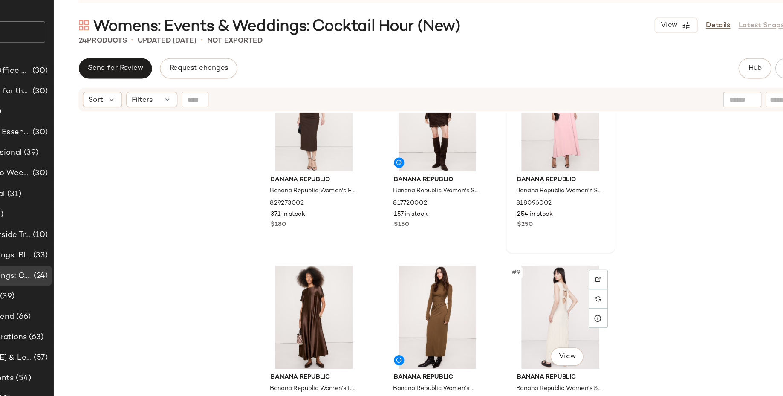
scroll to position [211, 0]
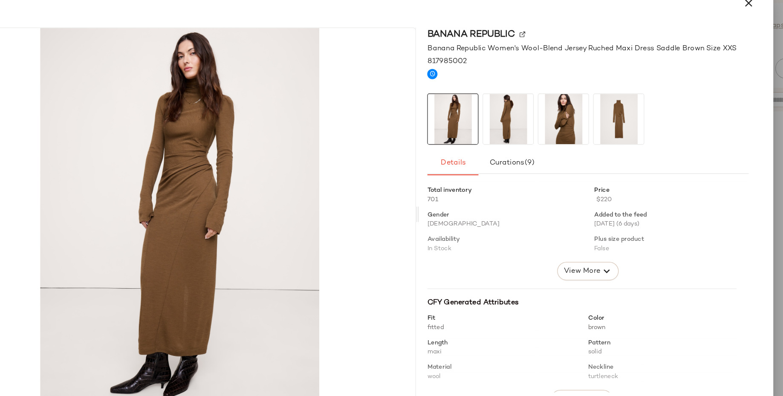
click at [575, 131] on img at bounding box center [569, 131] width 42 height 42
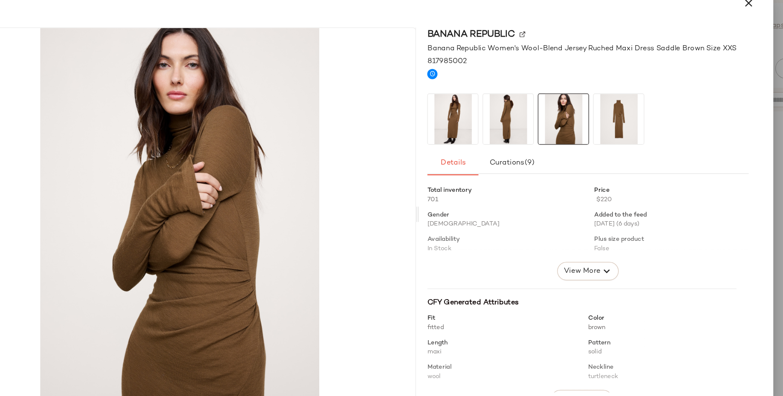
click at [607, 135] on img at bounding box center [615, 131] width 42 height 42
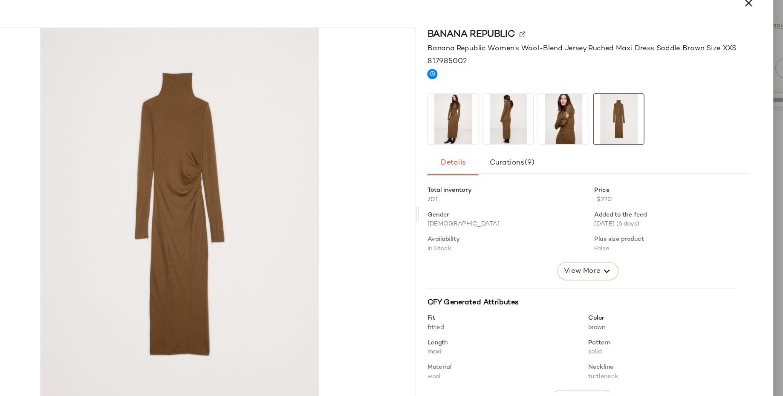
click at [479, 144] on img at bounding box center [477, 131] width 42 height 42
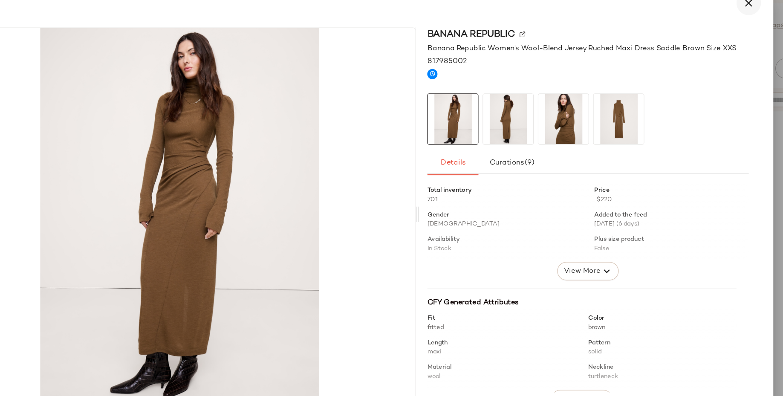
click at [724, 35] on icon "button" at bounding box center [723, 34] width 10 height 10
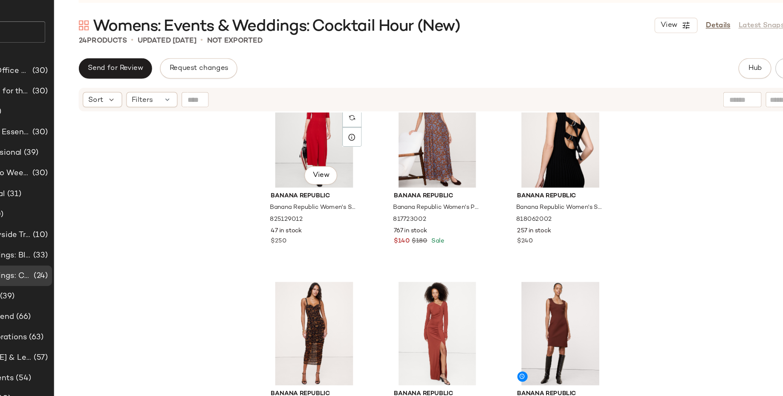
scroll to position [1025, 0]
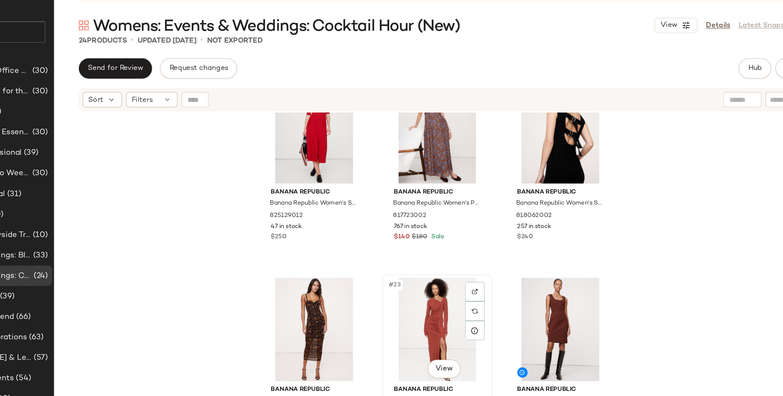
click at [437, 309] on div "#23 View" at bounding box center [464, 306] width 86 height 86
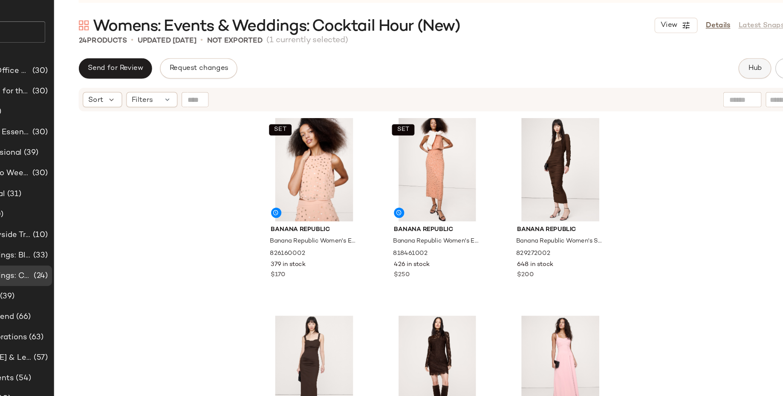
click at [718, 89] on button "Hub" at bounding box center [728, 88] width 27 height 17
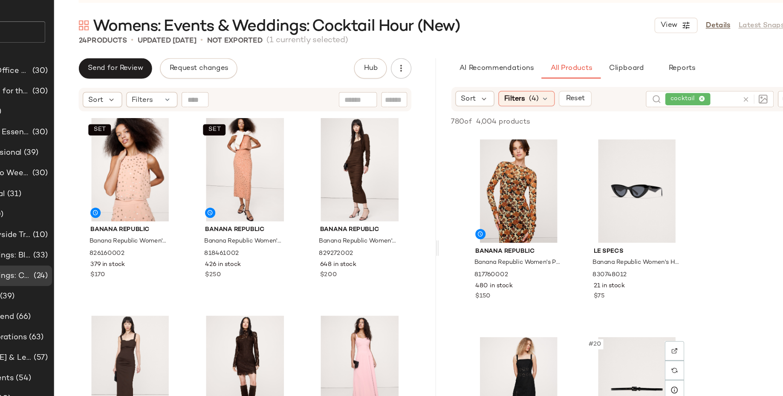
scroll to position [1312, 0]
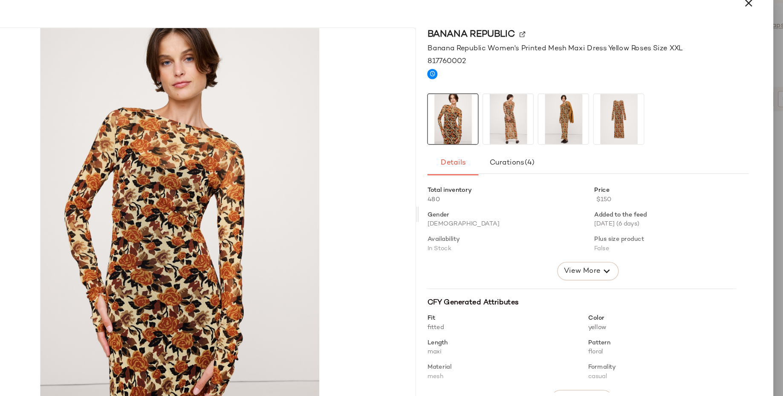
click at [525, 137] on img at bounding box center [523, 131] width 42 height 42
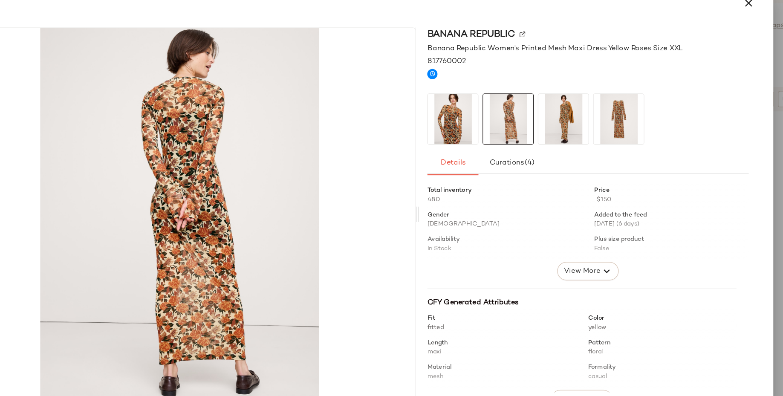
click at [561, 137] on img at bounding box center [569, 131] width 42 height 42
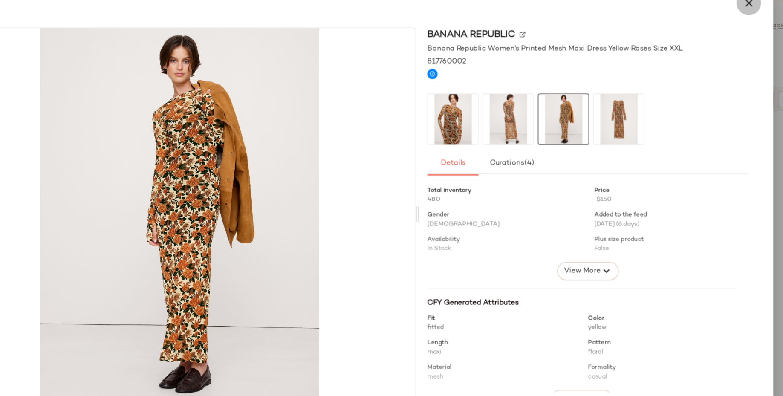
click at [724, 38] on icon "button" at bounding box center [723, 34] width 10 height 10
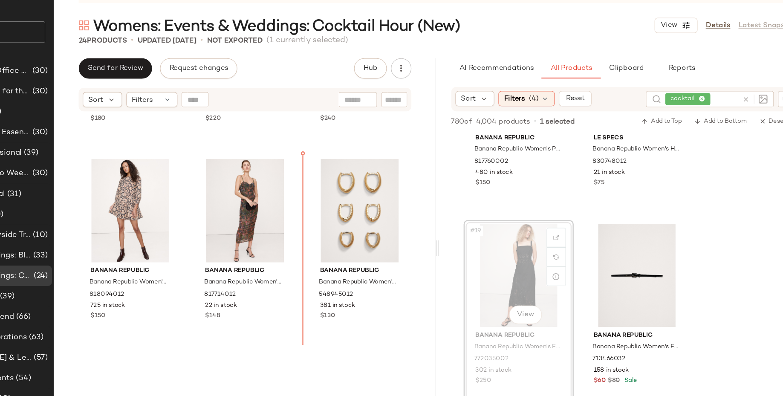
scroll to position [541, 0]
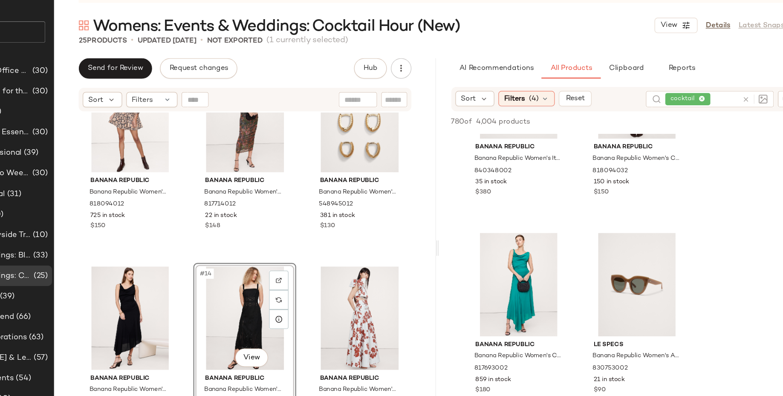
scroll to position [1940, 0]
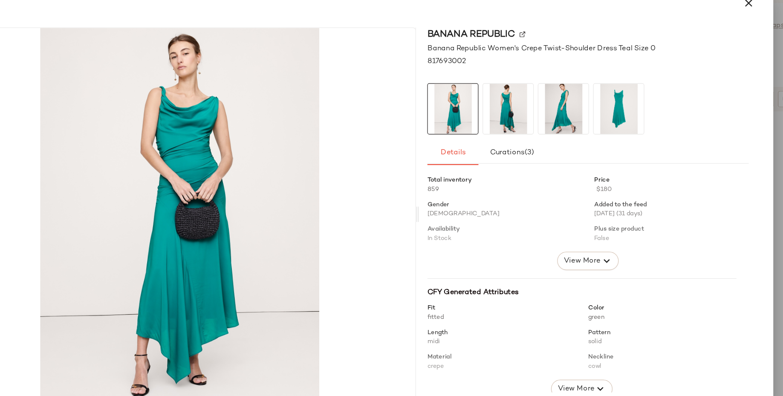
click at [569, 131] on img at bounding box center [569, 122] width 42 height 42
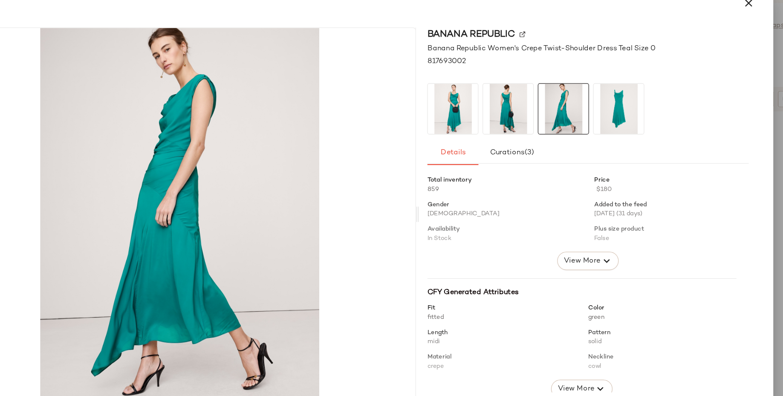
click at [468, 137] on img at bounding box center [477, 122] width 42 height 42
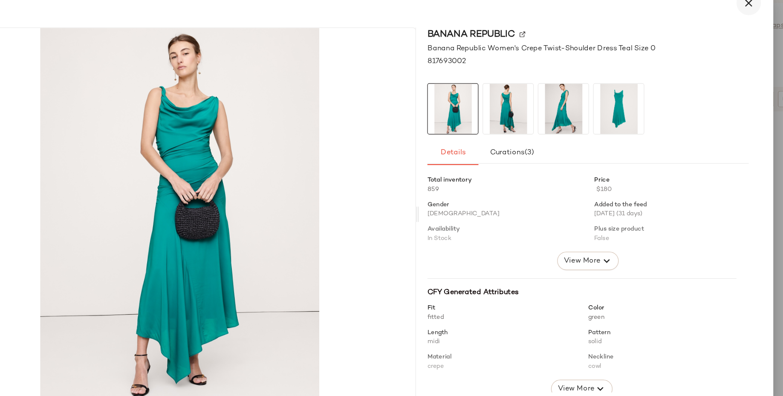
click at [720, 32] on icon "button" at bounding box center [723, 34] width 10 height 10
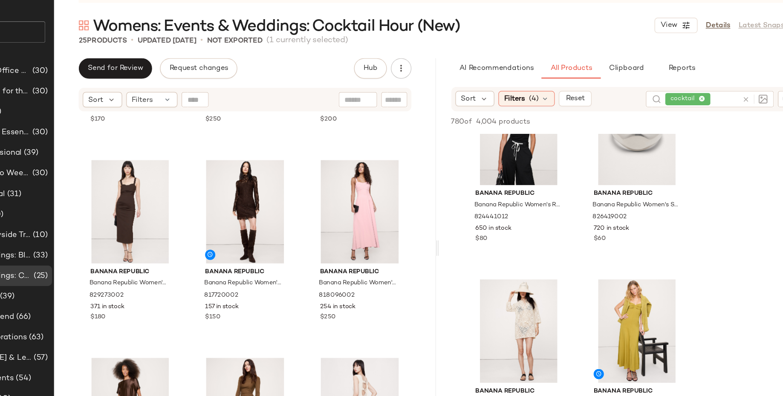
scroll to position [0, 0]
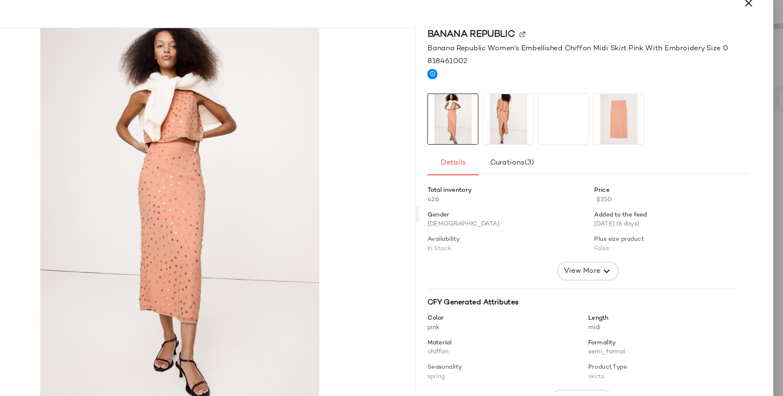
click at [625, 135] on img at bounding box center [615, 131] width 42 height 42
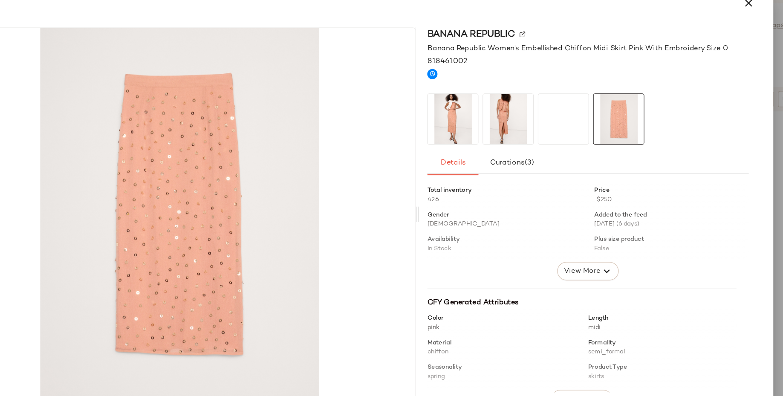
click at [591, 133] on div at bounding box center [589, 131] width 268 height 43
click at [721, 32] on icon "button" at bounding box center [723, 34] width 10 height 10
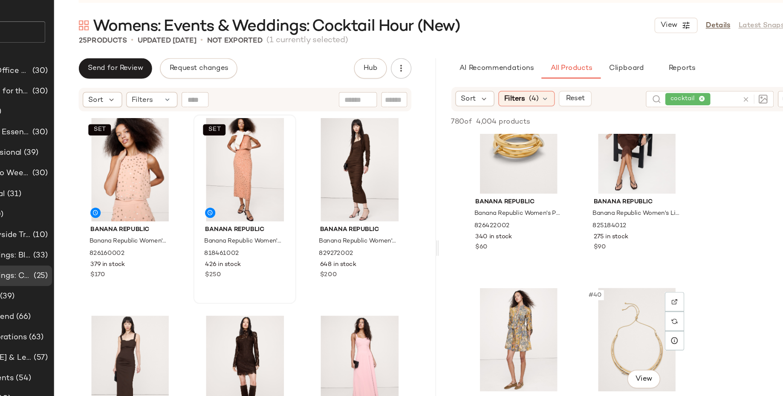
scroll to position [2994, 0]
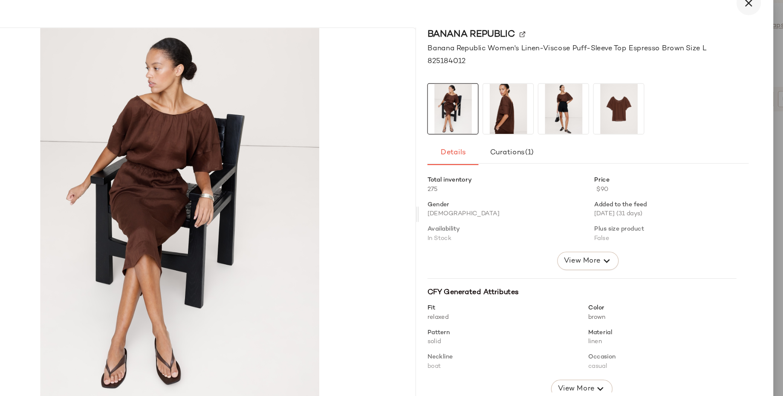
click at [722, 35] on icon "button" at bounding box center [723, 34] width 10 height 10
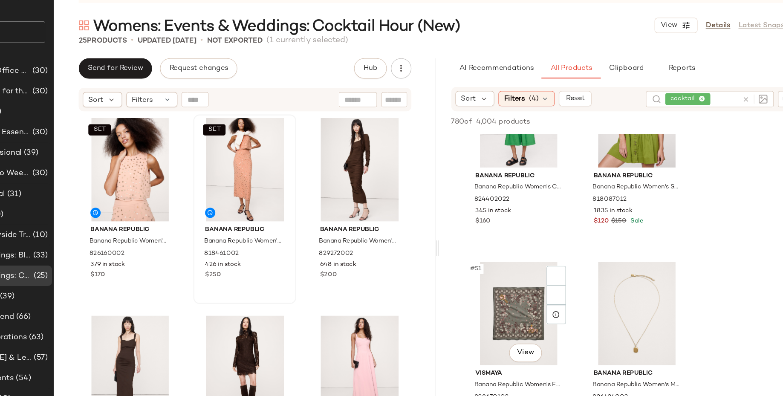
scroll to position [4204, 0]
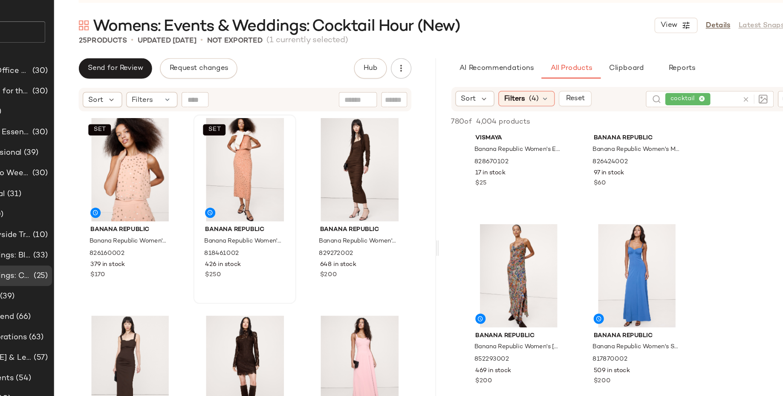
click at [684, 115] on span "cocktail" at bounding box center [672, 114] width 37 height 10
click at [679, 113] on icon at bounding box center [678, 115] width 6 height 6
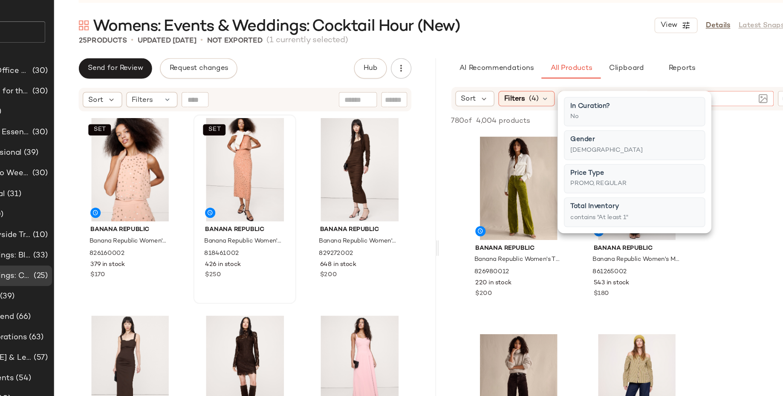
type input "**********"
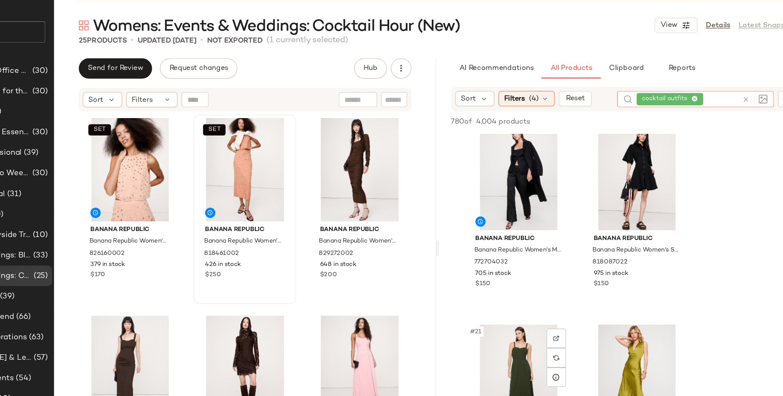
scroll to position [1496, 0]
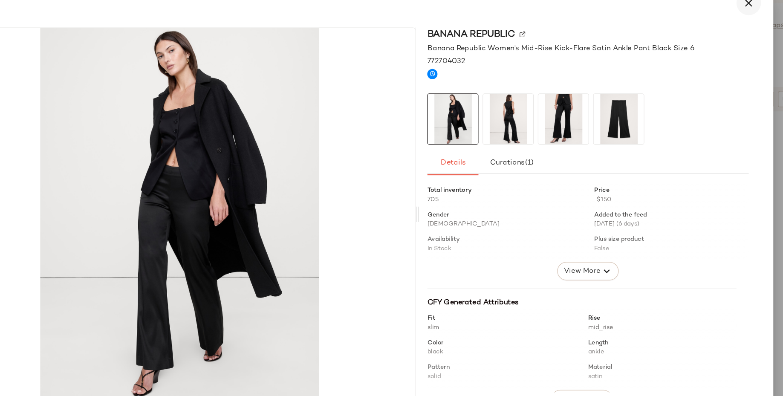
click at [727, 39] on icon "button" at bounding box center [723, 34] width 10 height 10
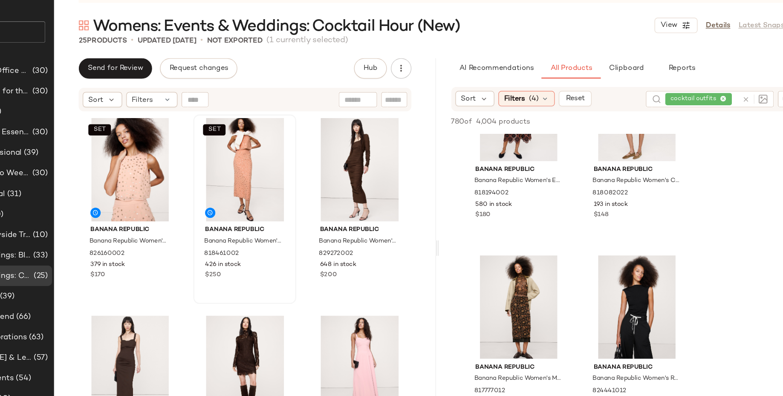
scroll to position [3264, 0]
